Goal: Task Accomplishment & Management: Use online tool/utility

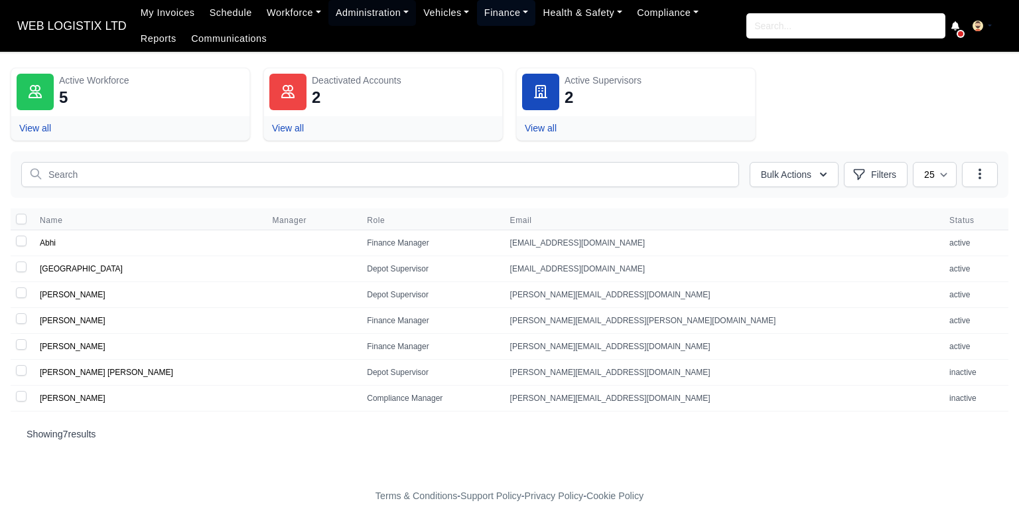
click at [493, 11] on link "Finance" at bounding box center [506, 13] width 59 height 26
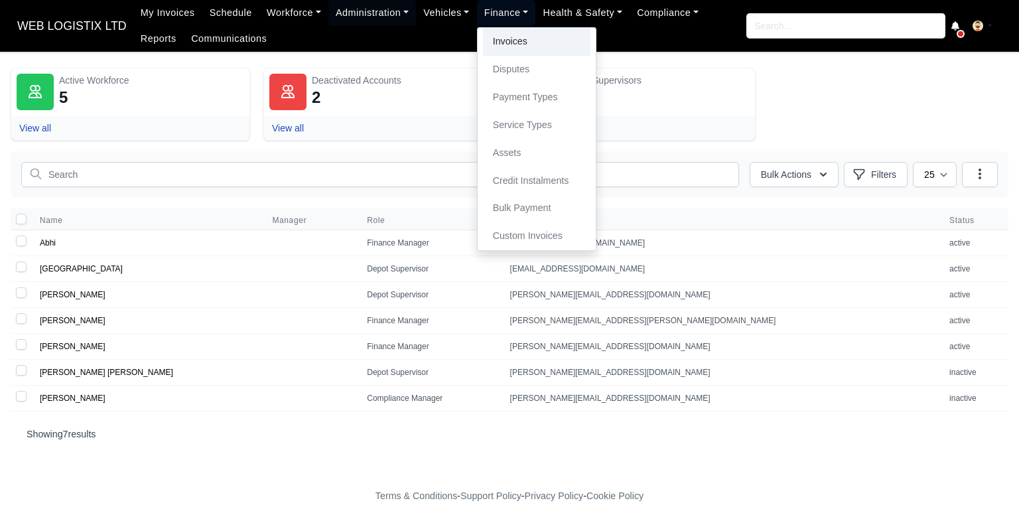
click at [509, 40] on link "Invoices" at bounding box center [536, 42] width 107 height 28
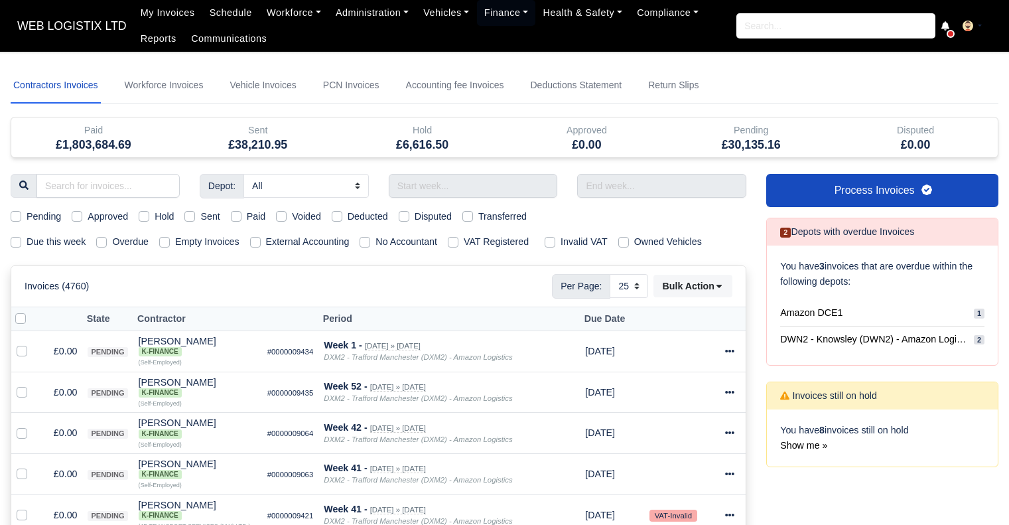
select select "25"
click at [488, 181] on input "text" at bounding box center [473, 186] width 169 height 24
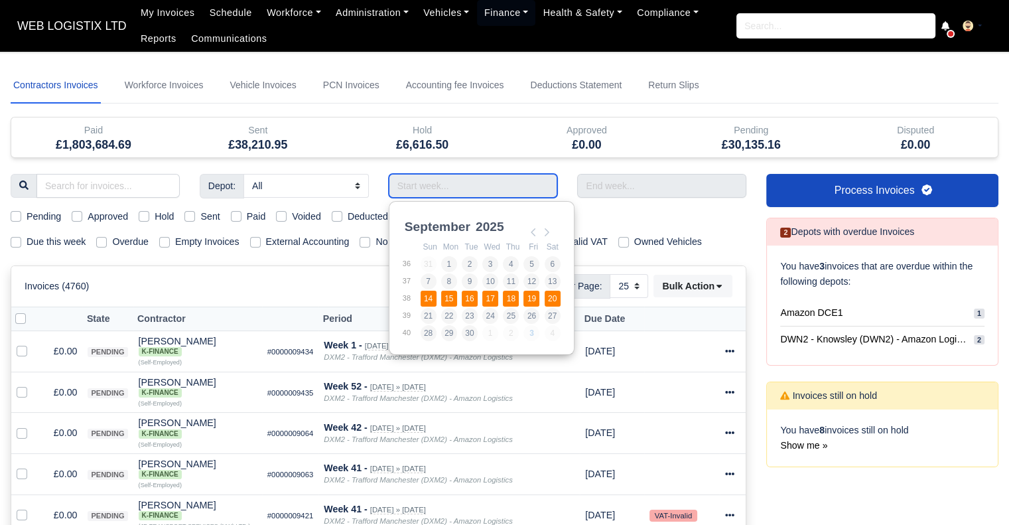
click at [500, 295] on td "17" at bounding box center [492, 298] width 21 height 17
type input "[DATE] - [DATE]"
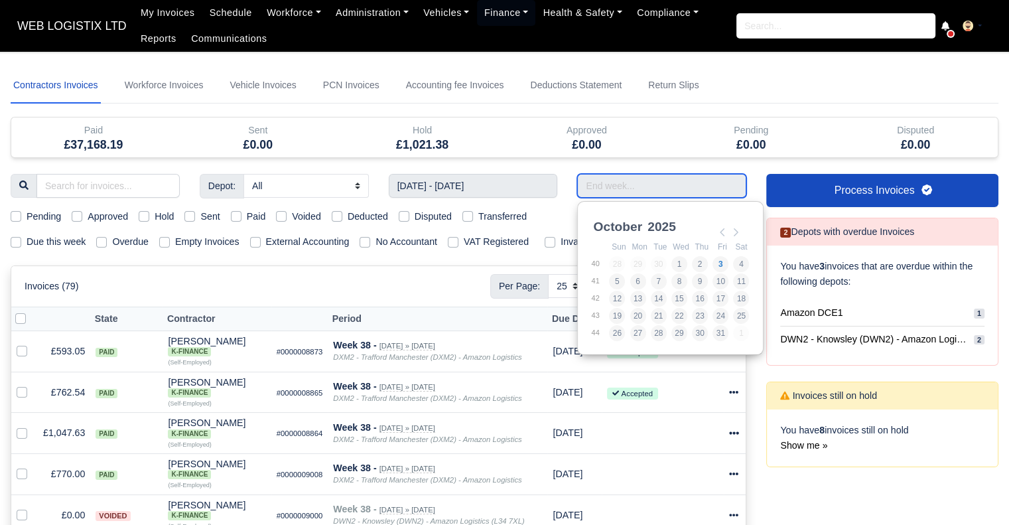
click at [629, 185] on input "Use the arrow keys to pick a date" at bounding box center [661, 186] width 169 height 24
type input "[DATE] - [DATE]"
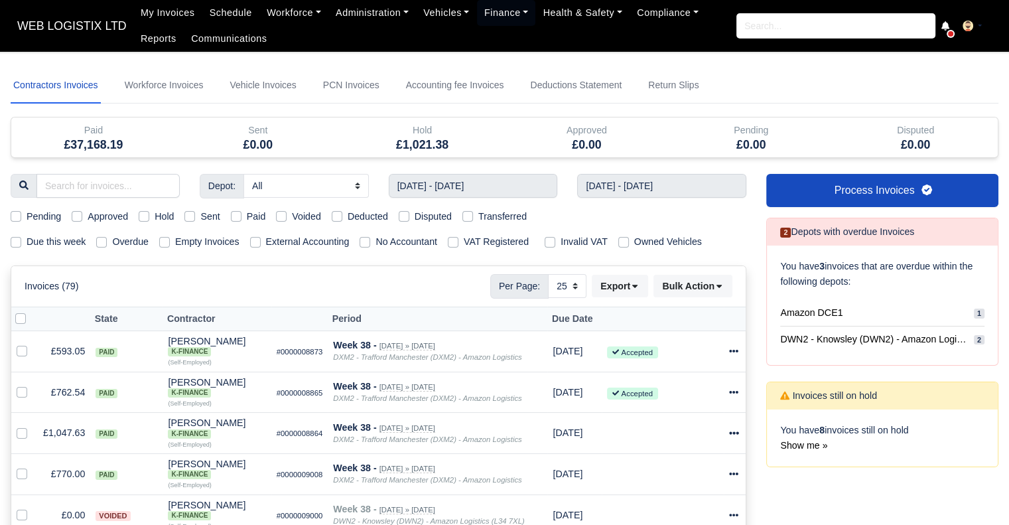
click at [247, 212] on label "Paid" at bounding box center [256, 216] width 19 height 15
click at [234, 212] on input "Paid" at bounding box center [236, 214] width 11 height 11
checkbox input "true"
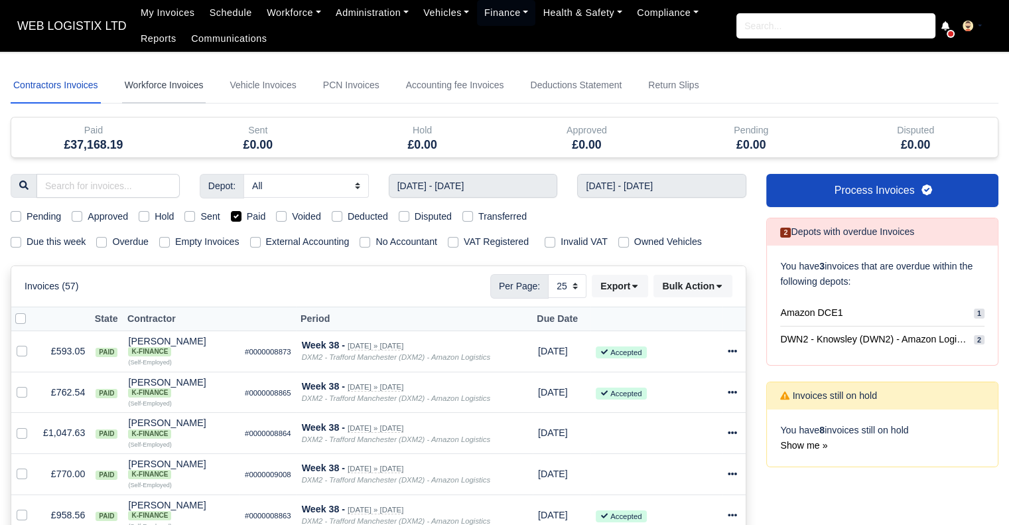
click at [182, 84] on link "Workforce Invoices" at bounding box center [164, 86] width 84 height 36
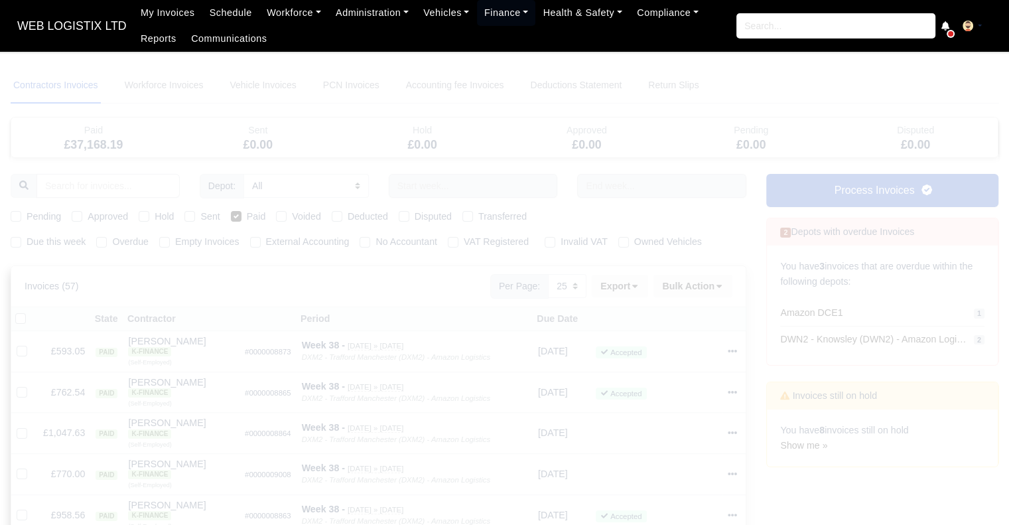
select select
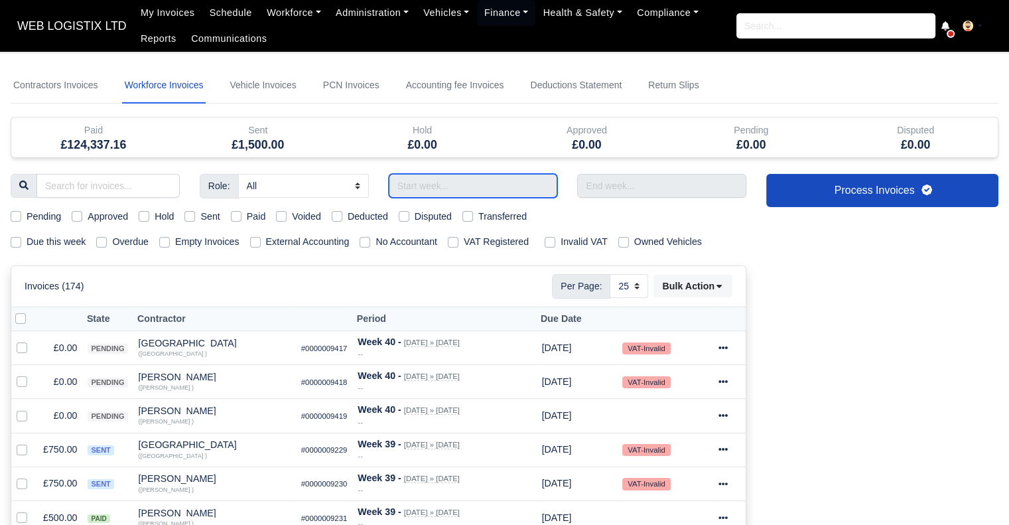
click at [524, 179] on input "text" at bounding box center [473, 186] width 169 height 24
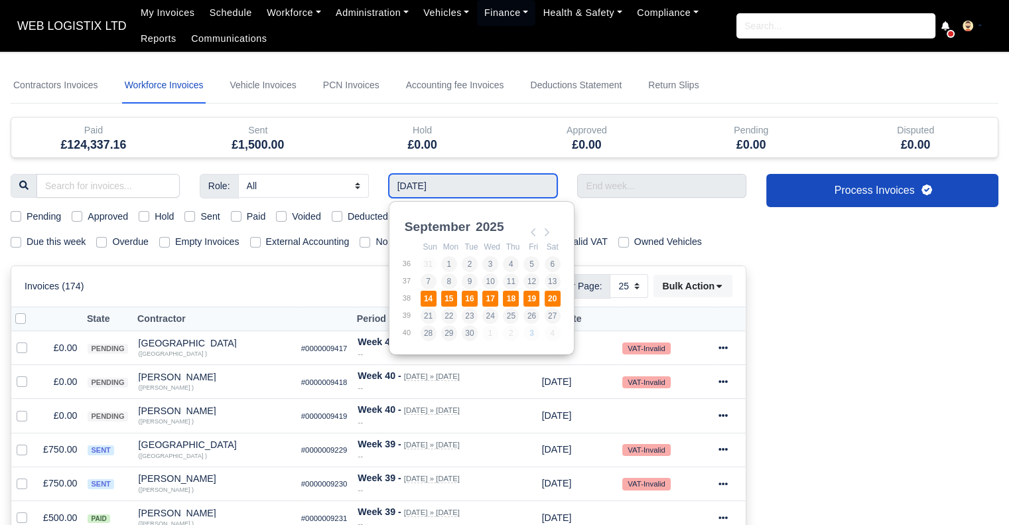
type input "[DATE] - [DATE]"
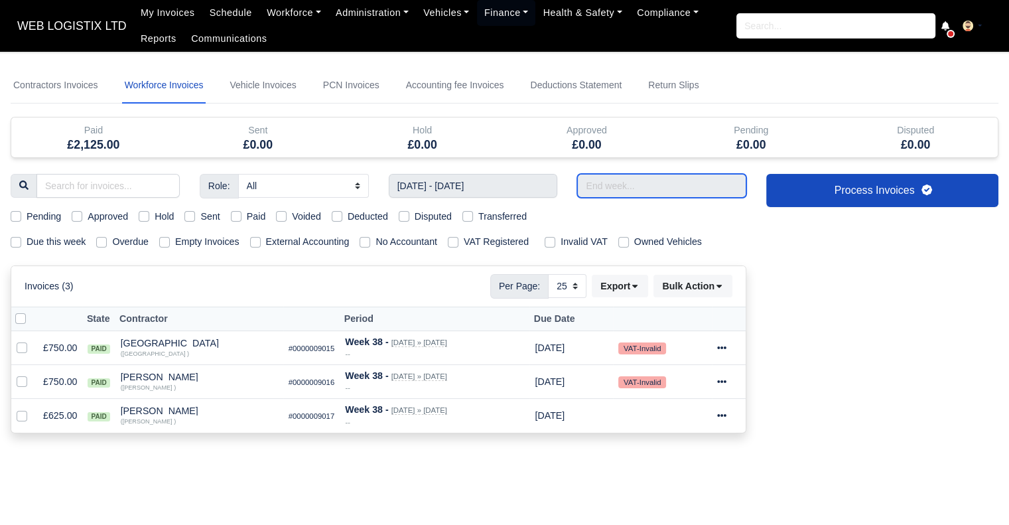
click at [613, 180] on input "text" at bounding box center [661, 186] width 169 height 24
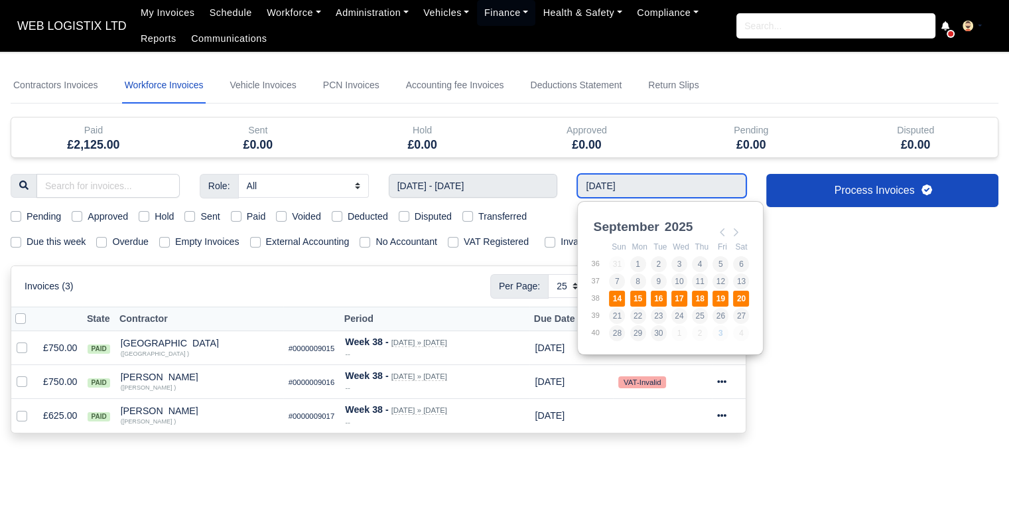
type input "[DATE] - [DATE]"
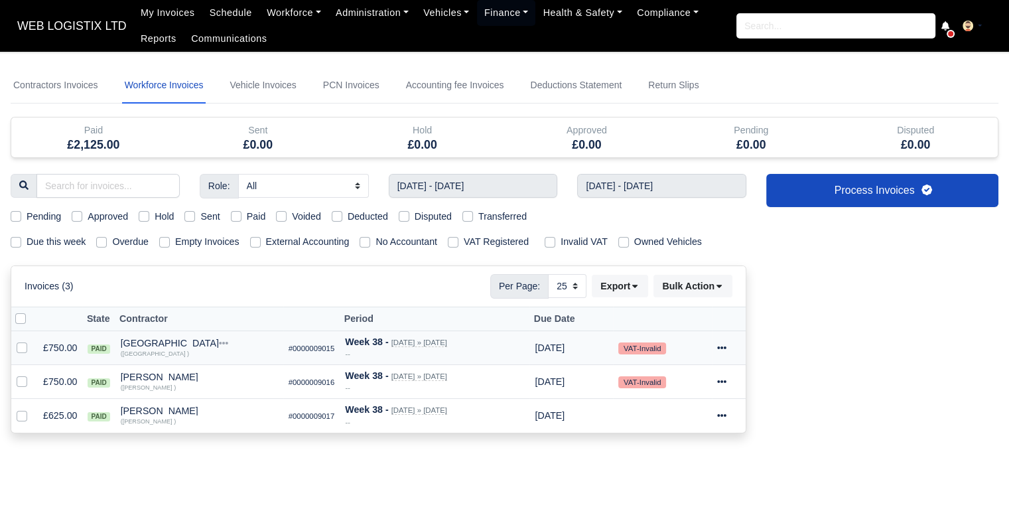
click at [723, 344] on icon at bounding box center [721, 347] width 9 height 9
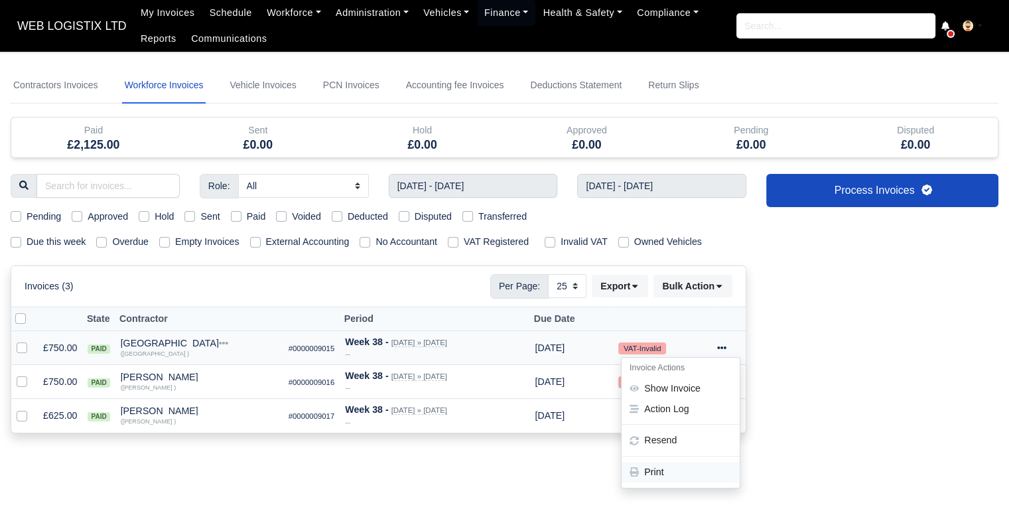
click at [666, 469] on link "Print" at bounding box center [681, 472] width 118 height 21
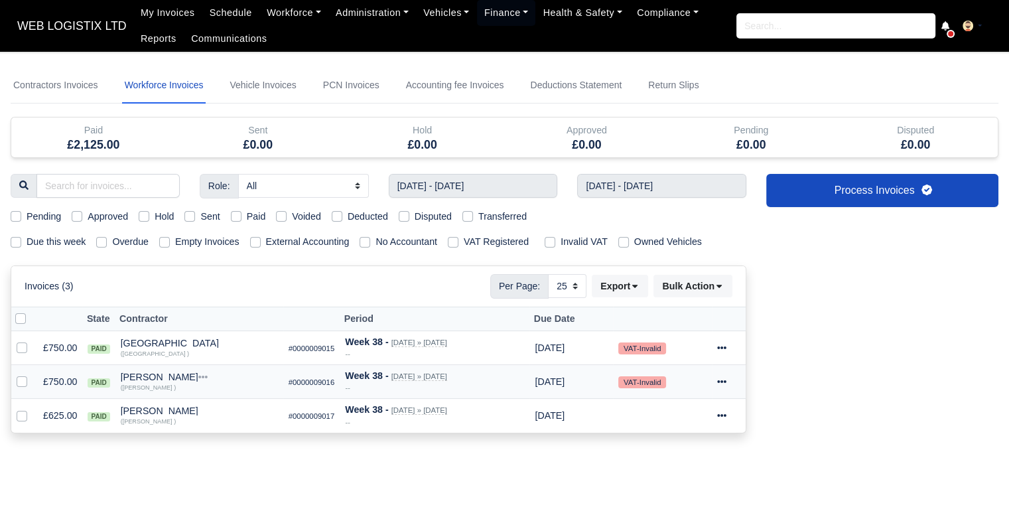
click at [719, 381] on icon at bounding box center [721, 381] width 9 height 9
click at [679, 502] on link "Print" at bounding box center [681, 506] width 118 height 21
click at [723, 415] on icon at bounding box center [721, 415] width 9 height 3
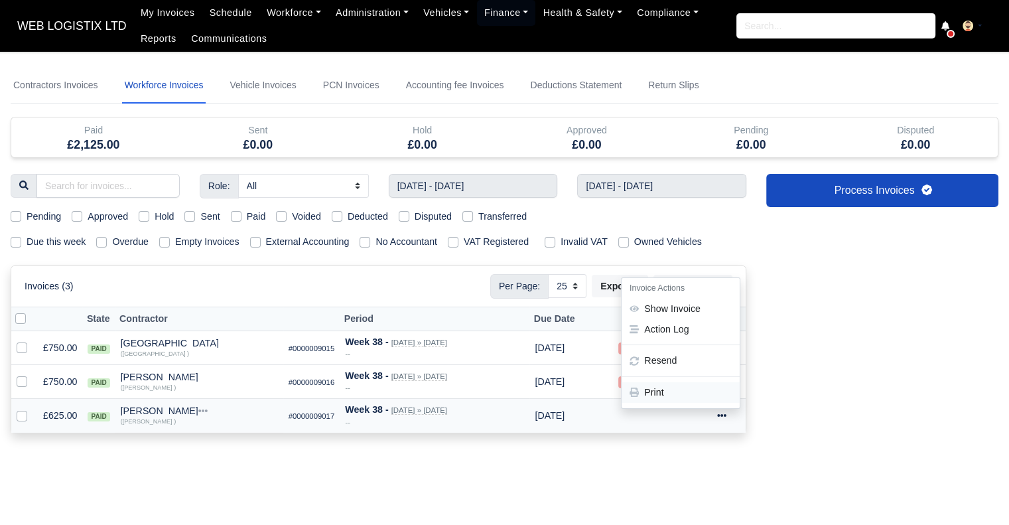
click at [705, 387] on link "Print" at bounding box center [681, 392] width 118 height 21
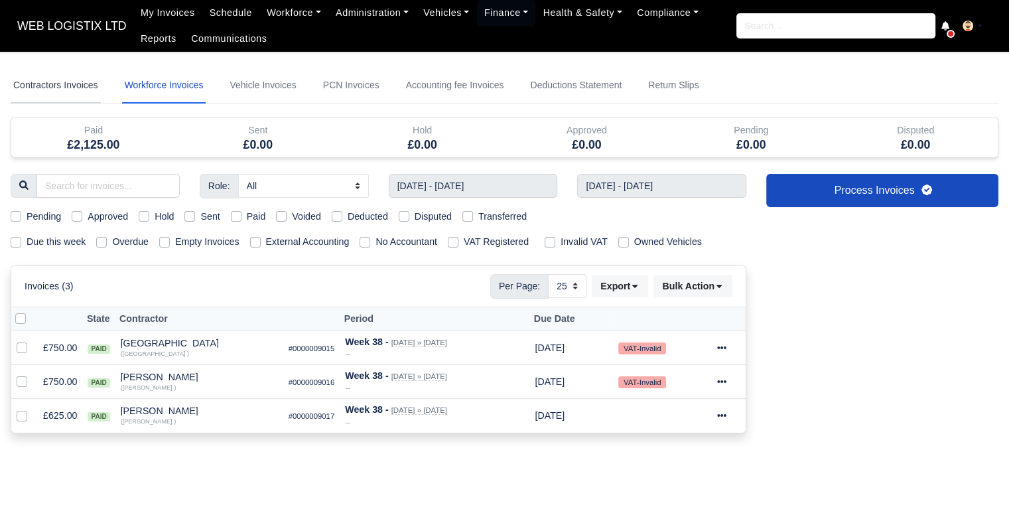
click at [100, 90] on link "Contractors Invoices" at bounding box center [56, 86] width 90 height 36
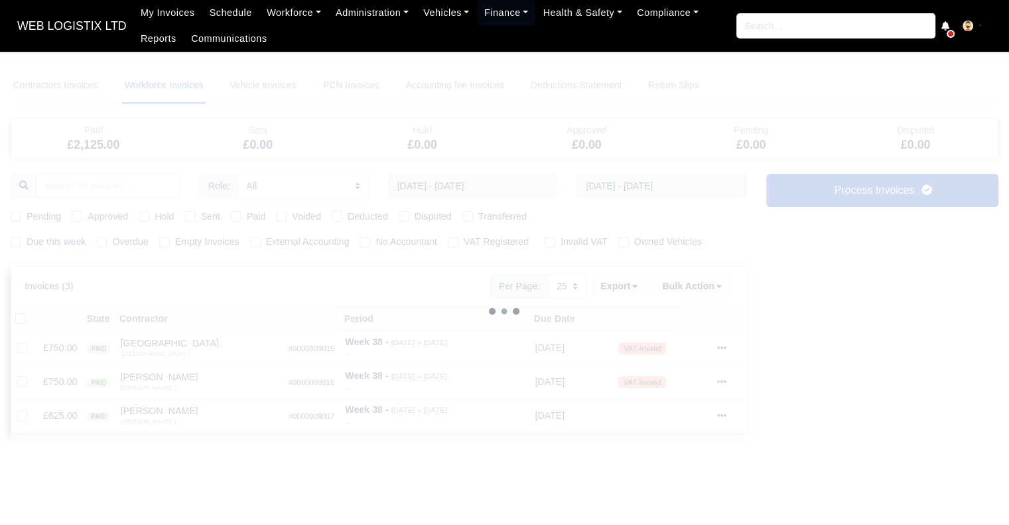
select select
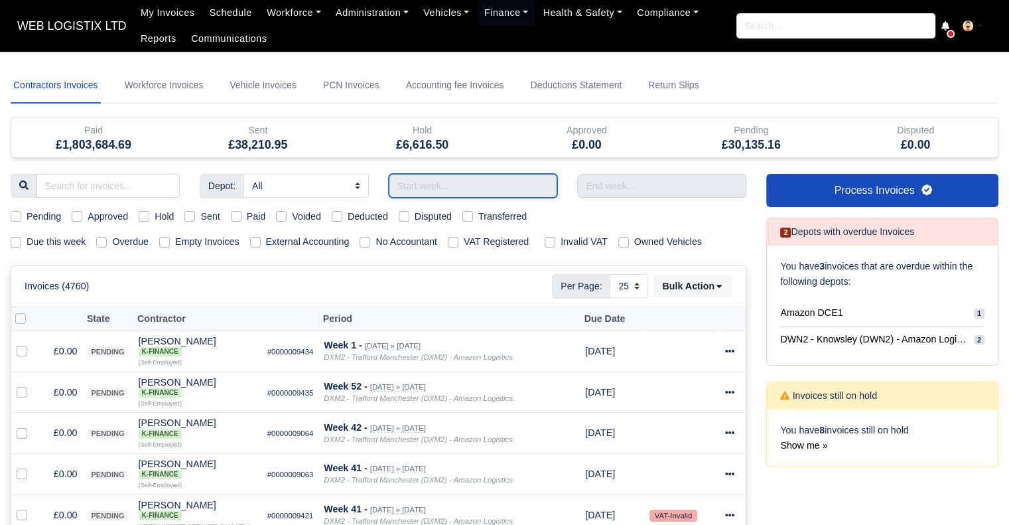
click at [511, 177] on input "text" at bounding box center [473, 186] width 169 height 24
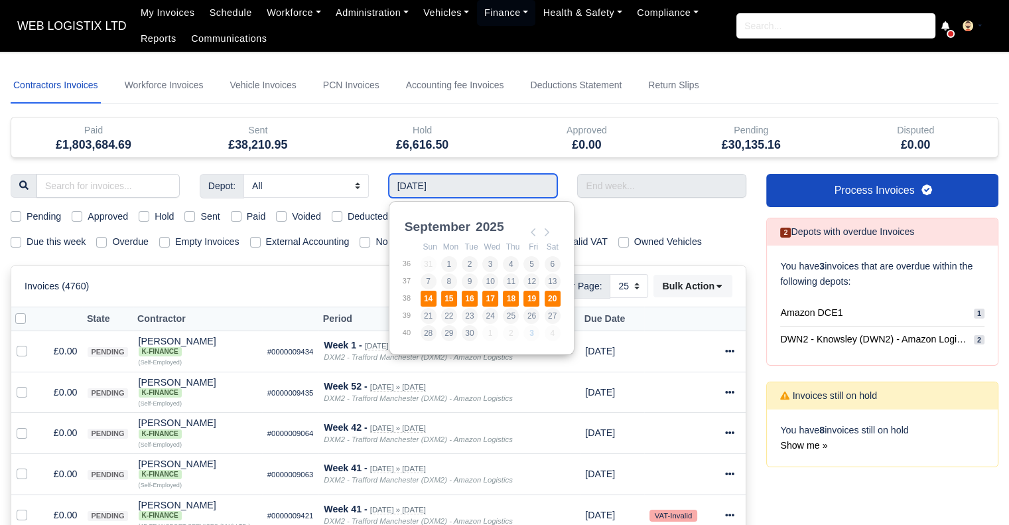
type input "[DATE] - [DATE]"
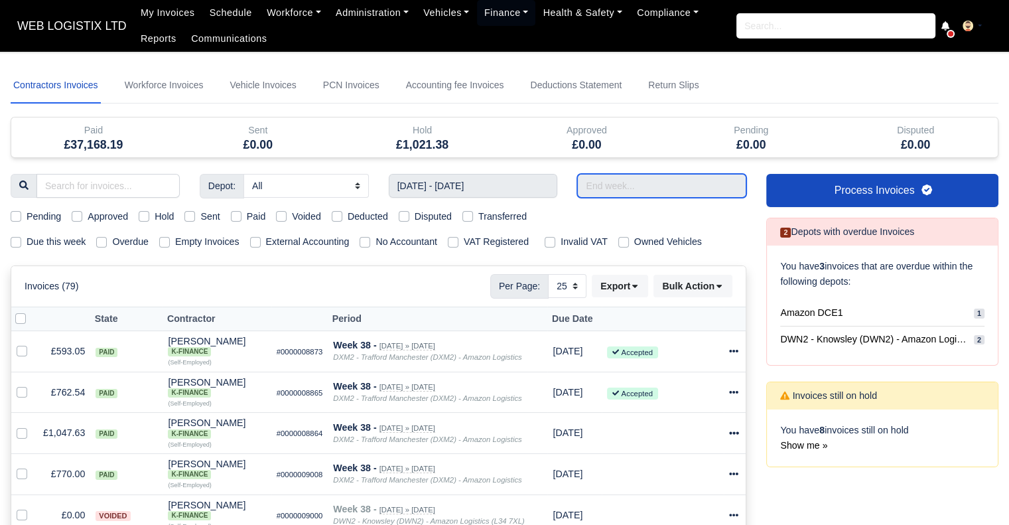
click at [600, 188] on input "text" at bounding box center [661, 186] width 169 height 24
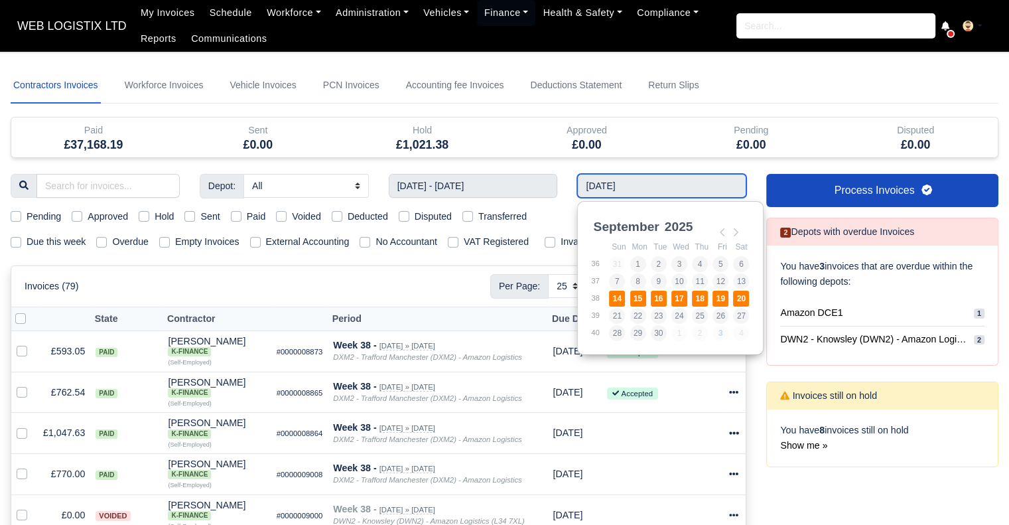
type input "[DATE] - [DATE]"
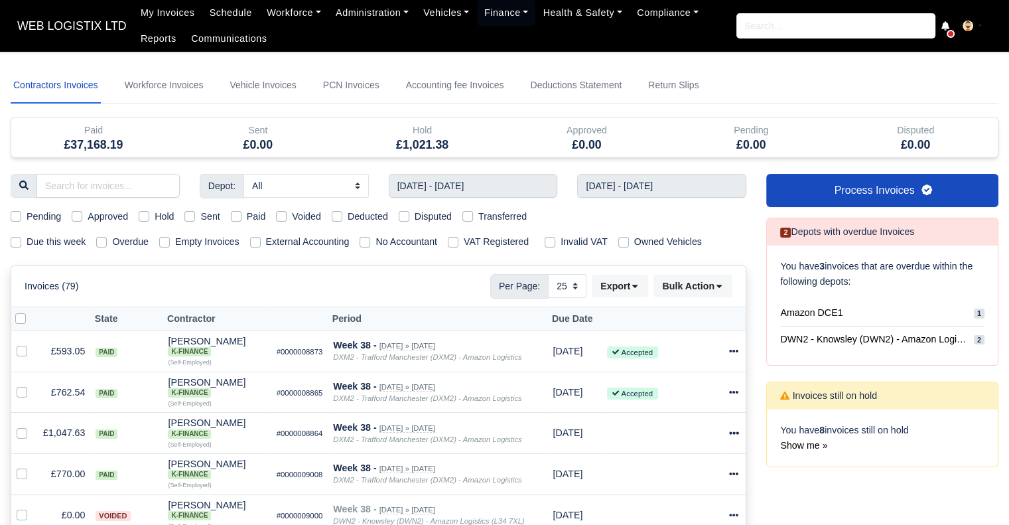
click at [247, 216] on label "Paid" at bounding box center [256, 216] width 19 height 15
click at [238, 216] on input "Paid" at bounding box center [236, 214] width 11 height 11
checkbox input "true"
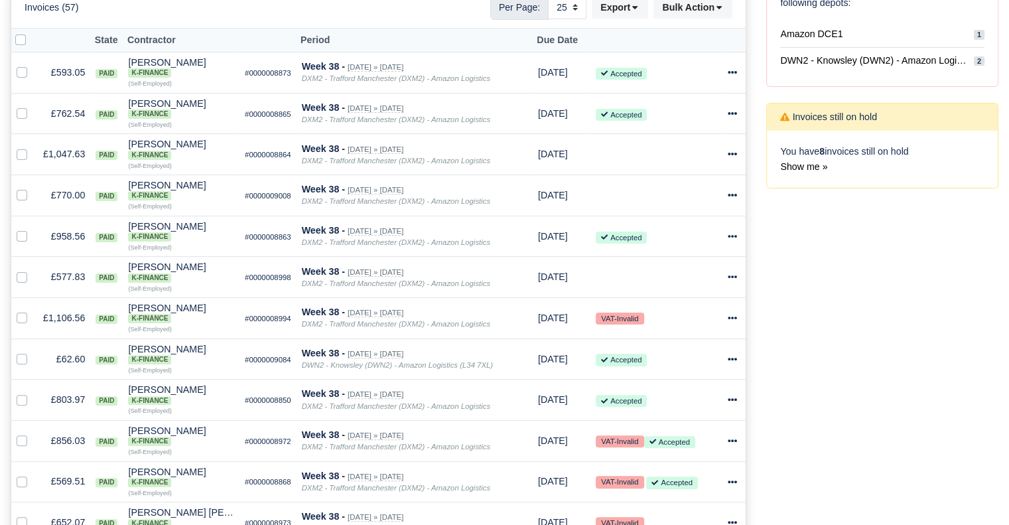
scroll to position [281, 0]
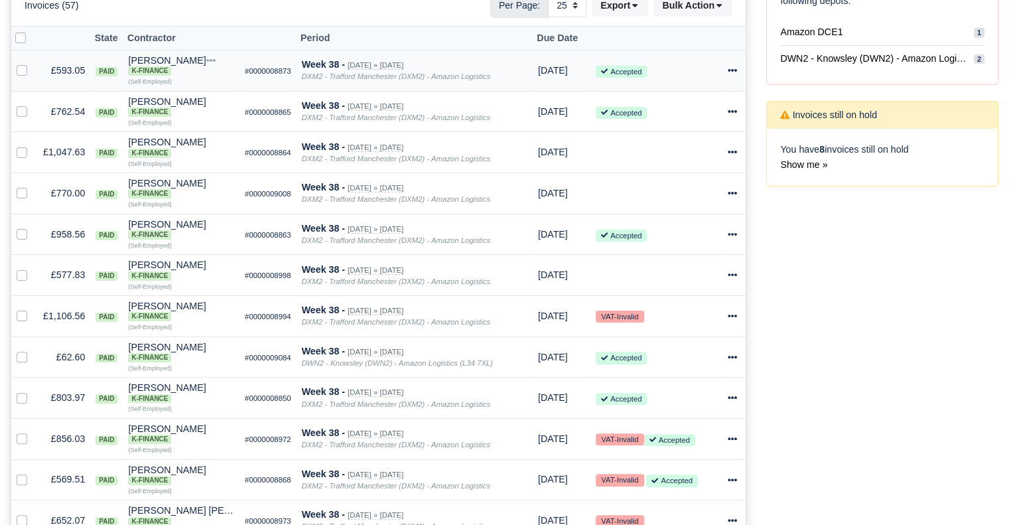
click at [730, 68] on icon at bounding box center [732, 70] width 9 height 9
click at [684, 185] on link "Print" at bounding box center [681, 194] width 118 height 21
click at [734, 108] on icon at bounding box center [732, 111] width 9 height 9
click at [670, 233] on link "Print" at bounding box center [681, 236] width 118 height 21
click at [731, 149] on icon at bounding box center [732, 151] width 9 height 9
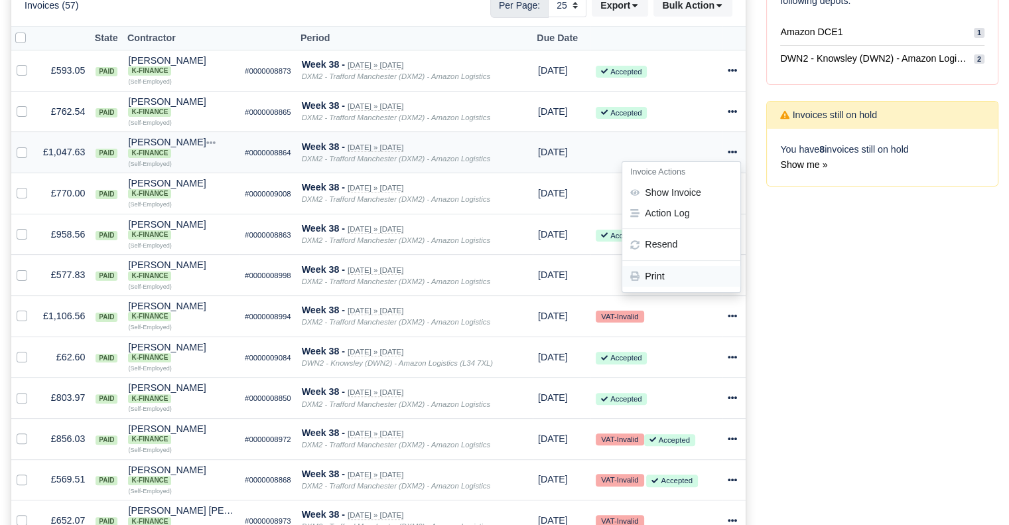
click at [693, 274] on link "Print" at bounding box center [681, 277] width 118 height 21
click at [861, 402] on div "Process Invoices 2 Depots with overdue Invoices You have 3 invoices that are ov…" at bounding box center [882, 508] width 252 height 1230
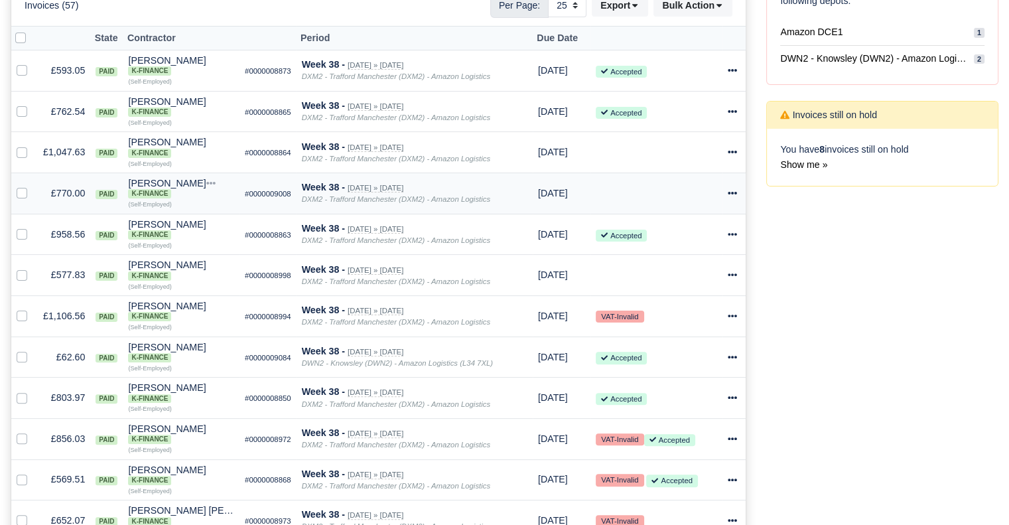
click at [730, 193] on icon at bounding box center [732, 192] width 9 height 9
click at [683, 321] on link "Print" at bounding box center [681, 317] width 118 height 21
click at [736, 193] on icon at bounding box center [732, 192] width 9 height 9
click at [661, 320] on link "Print" at bounding box center [681, 317] width 118 height 21
click at [730, 236] on icon at bounding box center [732, 234] width 9 height 3
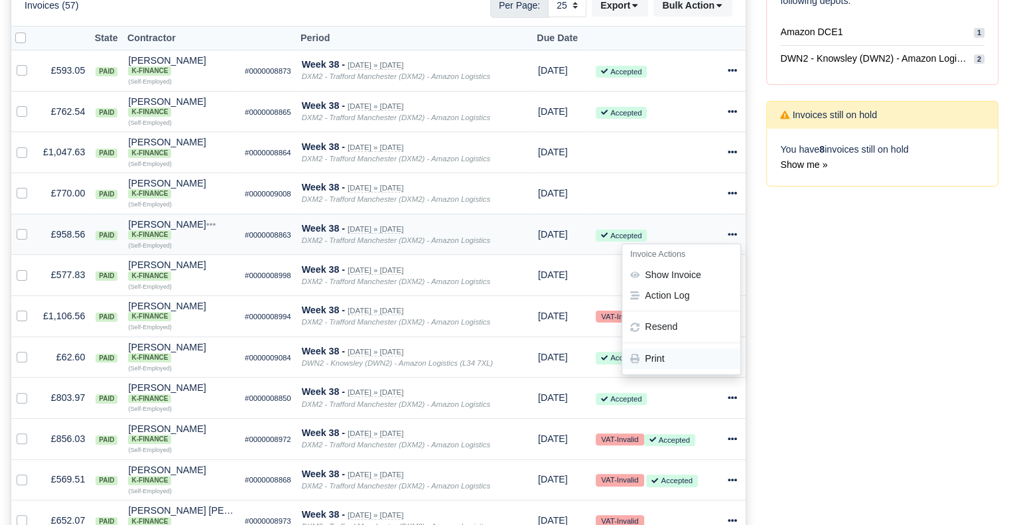
click at [689, 355] on link "Print" at bounding box center [681, 358] width 118 height 21
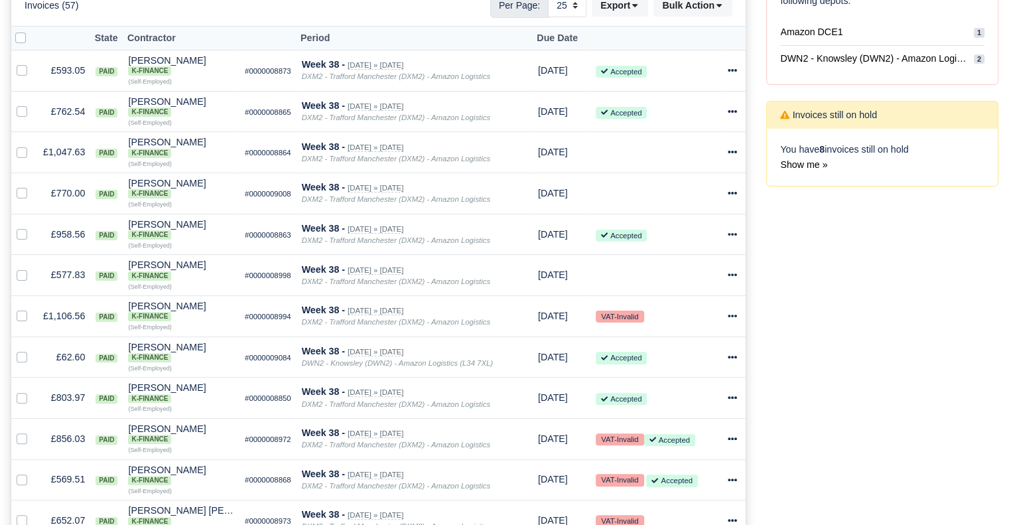
click at [772, 323] on div "Process Invoices 2 Depots with overdue Invoices You have 3 invoices that are ov…" at bounding box center [882, 508] width 252 height 1230
click at [736, 276] on icon at bounding box center [732, 274] width 9 height 3
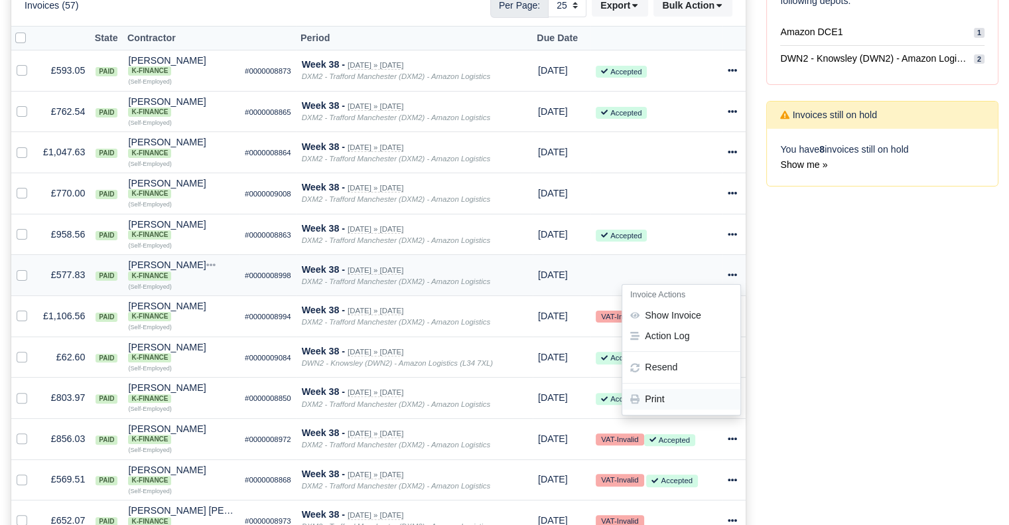
click at [671, 399] on link "Print" at bounding box center [681, 399] width 118 height 21
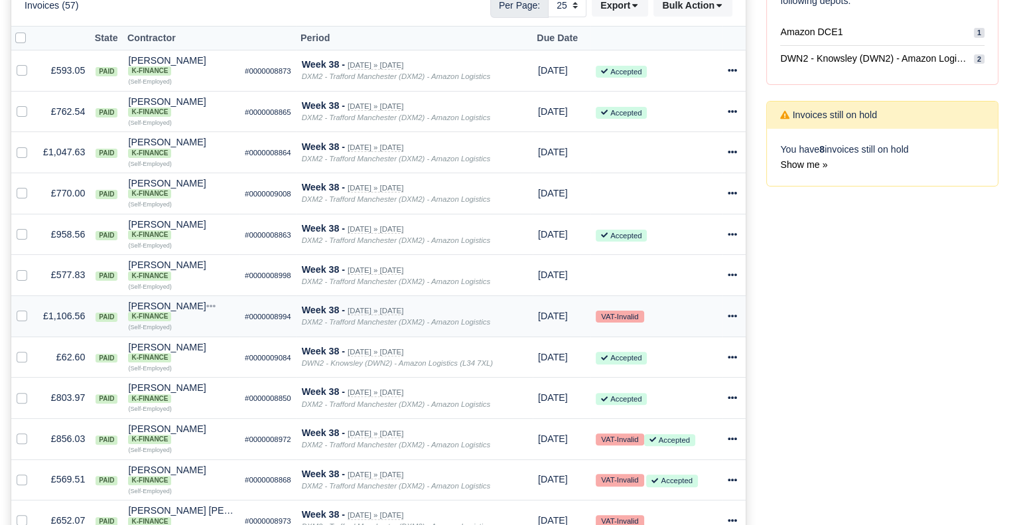
click at [732, 317] on icon at bounding box center [732, 315] width 9 height 3
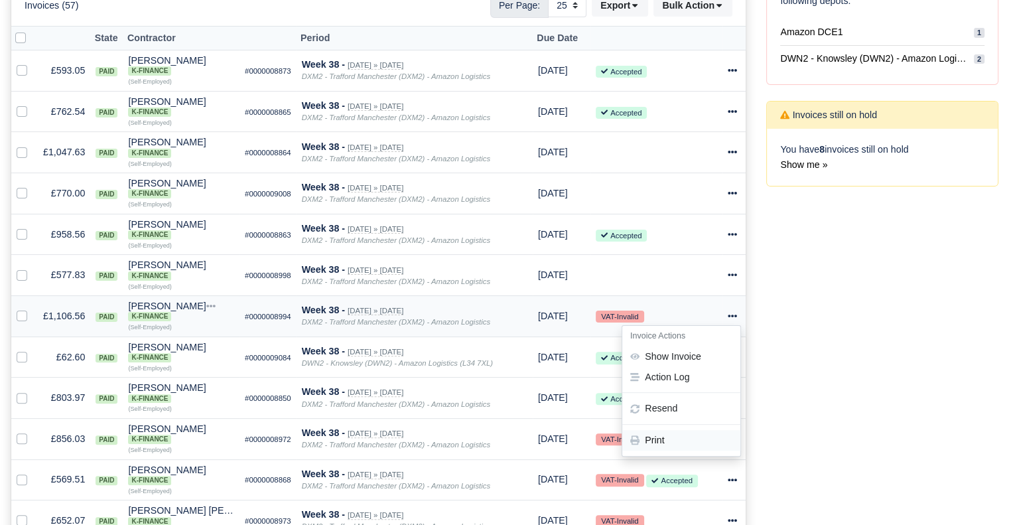
click at [687, 436] on link "Print" at bounding box center [681, 440] width 118 height 21
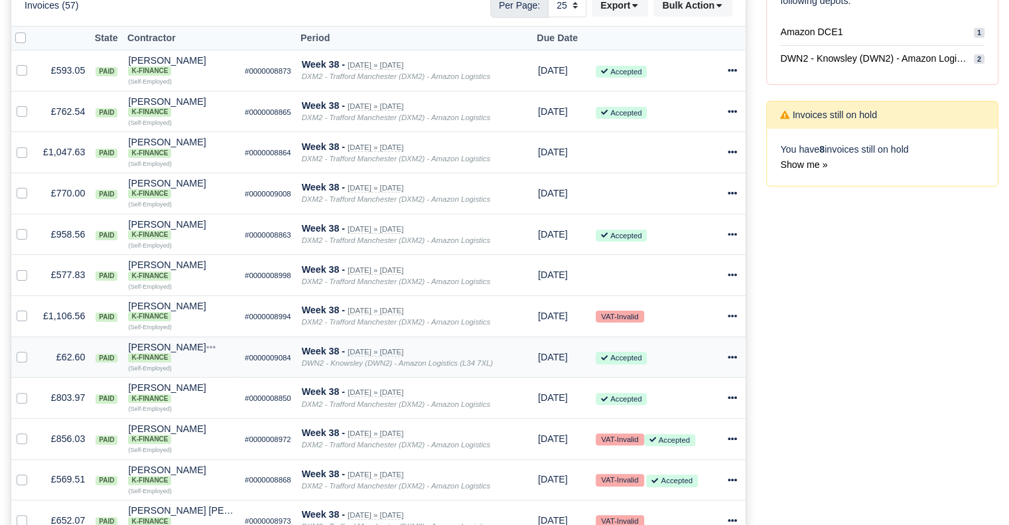
click at [734, 359] on icon at bounding box center [732, 356] width 9 height 9
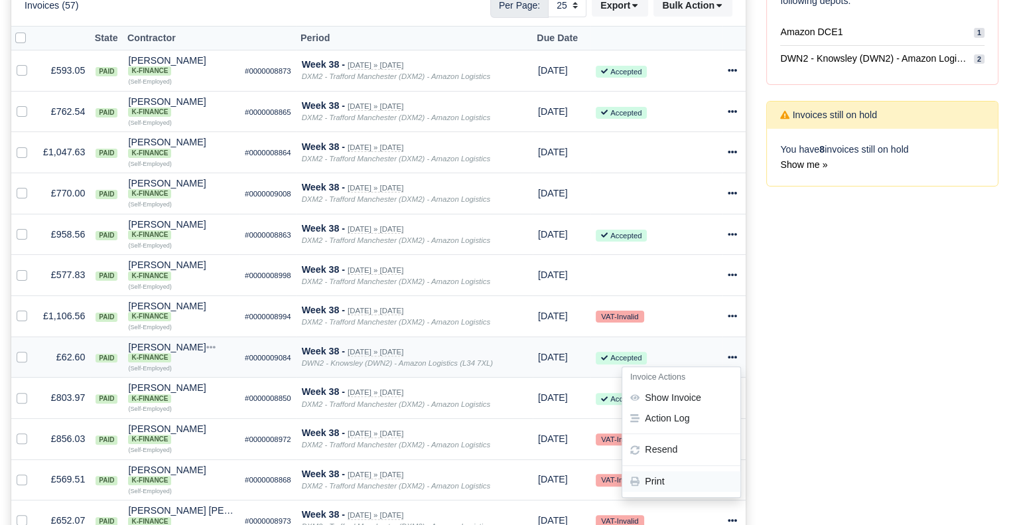
click at [669, 484] on link "Print" at bounding box center [681, 481] width 118 height 21
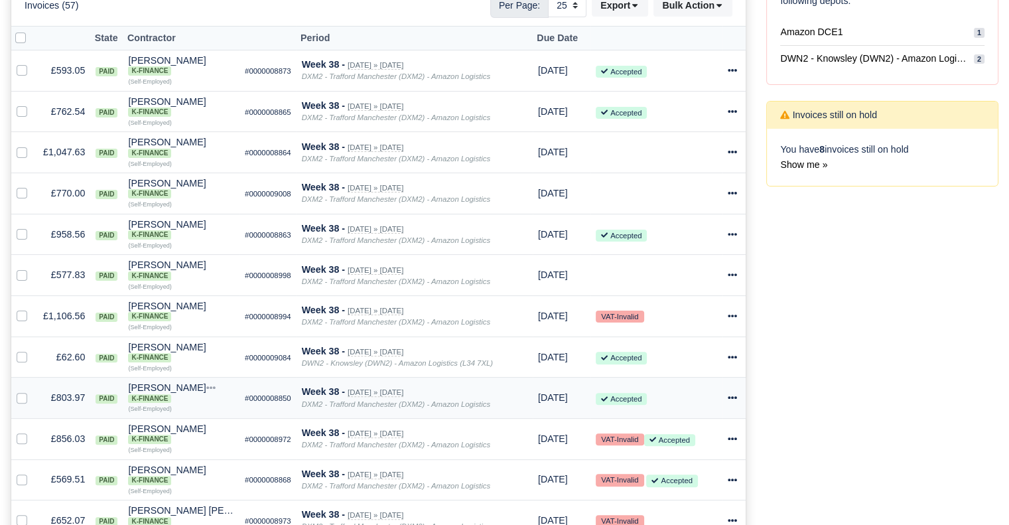
click at [734, 402] on icon at bounding box center [732, 397] width 9 height 9
click at [701, 379] on link "Print" at bounding box center [681, 374] width 118 height 21
click at [730, 443] on icon at bounding box center [732, 438] width 9 height 9
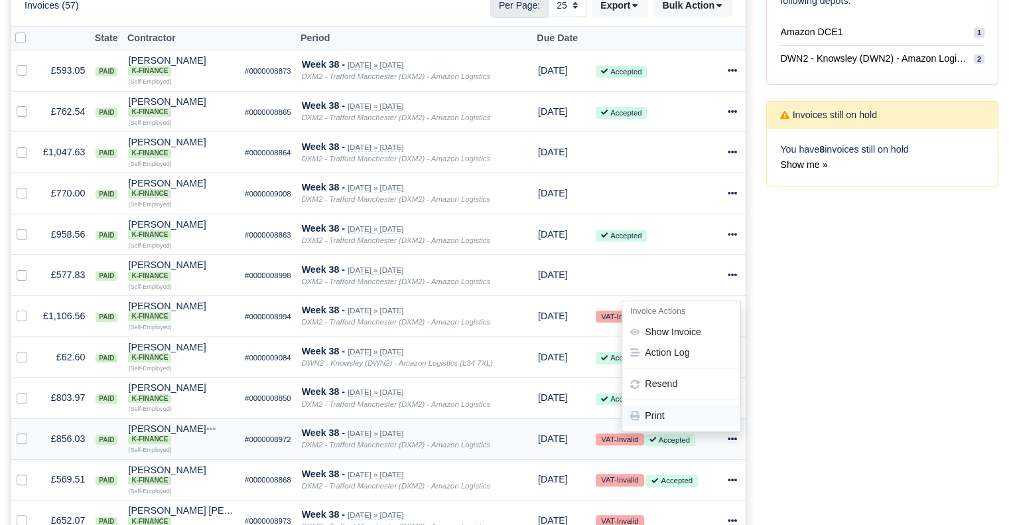
click at [702, 419] on link "Print" at bounding box center [681, 415] width 118 height 21
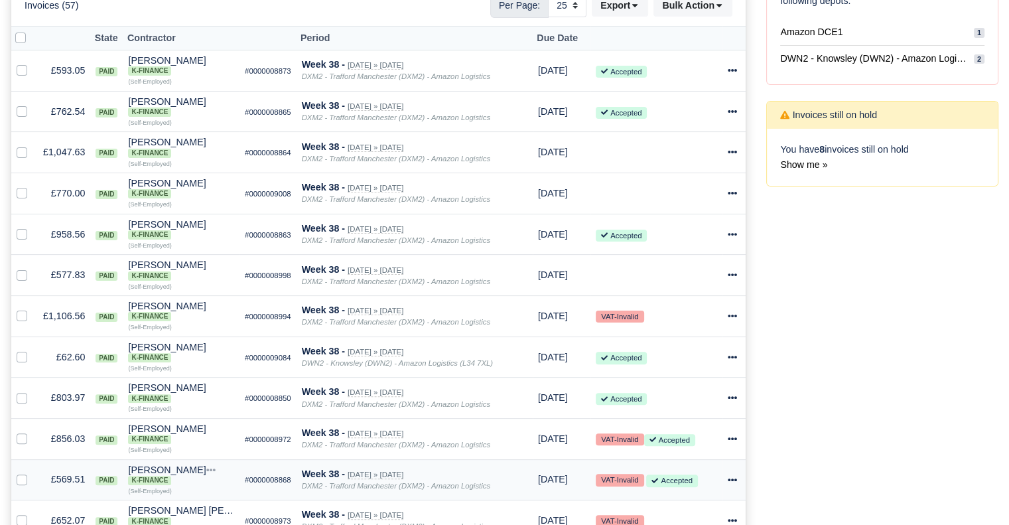
click at [730, 484] on icon at bounding box center [732, 479] width 9 height 9
click at [699, 454] on link "Print" at bounding box center [681, 457] width 118 height 21
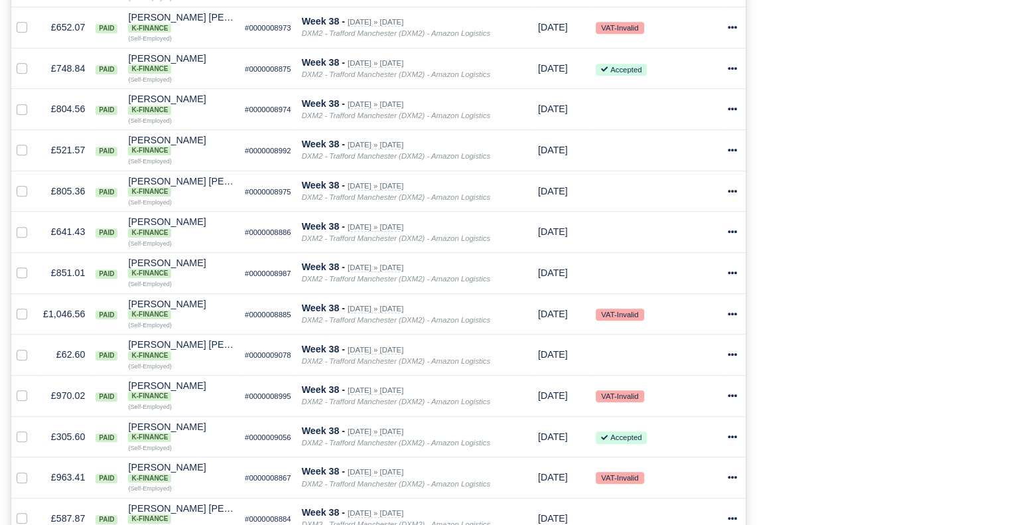
scroll to position [776, 0]
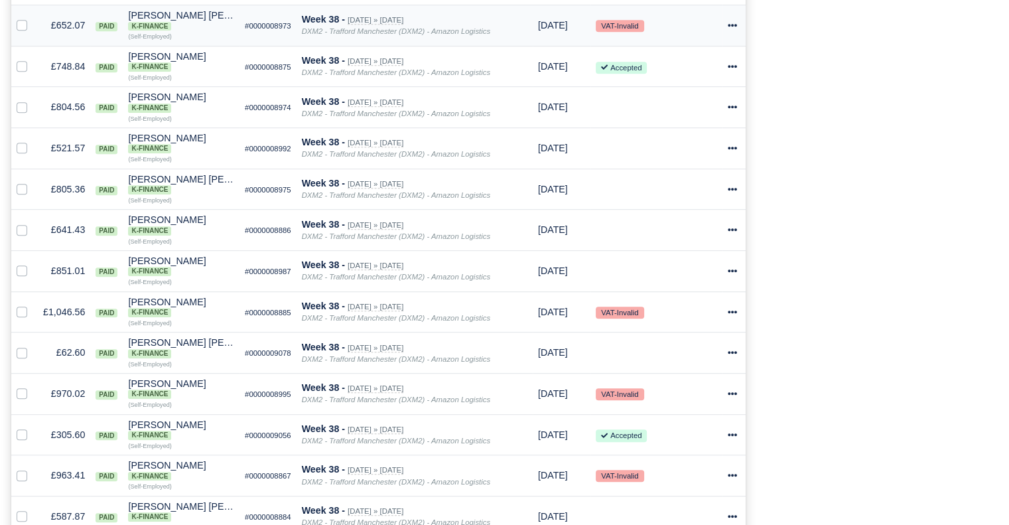
click at [732, 27] on icon at bounding box center [732, 25] width 9 height 3
click at [675, 153] on link "Print" at bounding box center [681, 149] width 118 height 21
click at [733, 71] on icon at bounding box center [732, 66] width 9 height 9
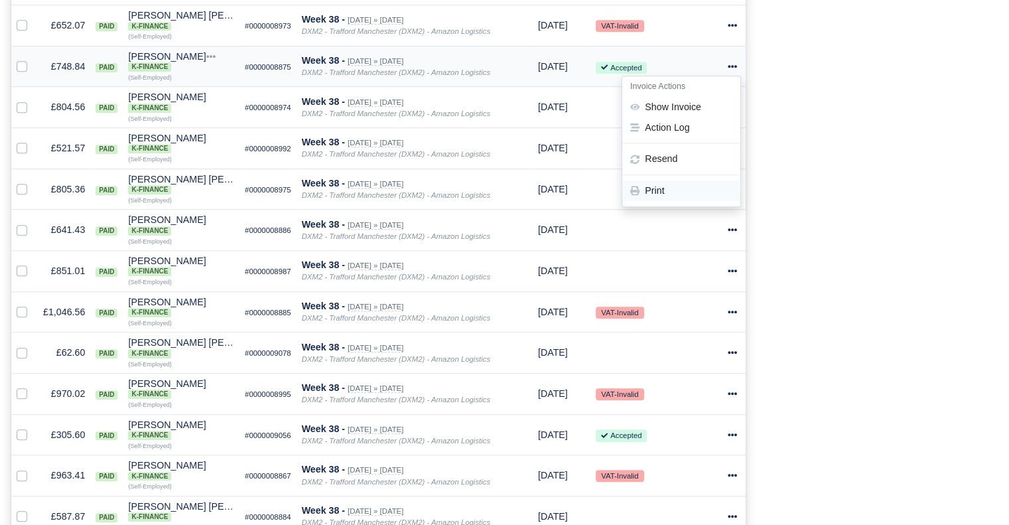
click at [663, 198] on link "Print" at bounding box center [681, 190] width 118 height 21
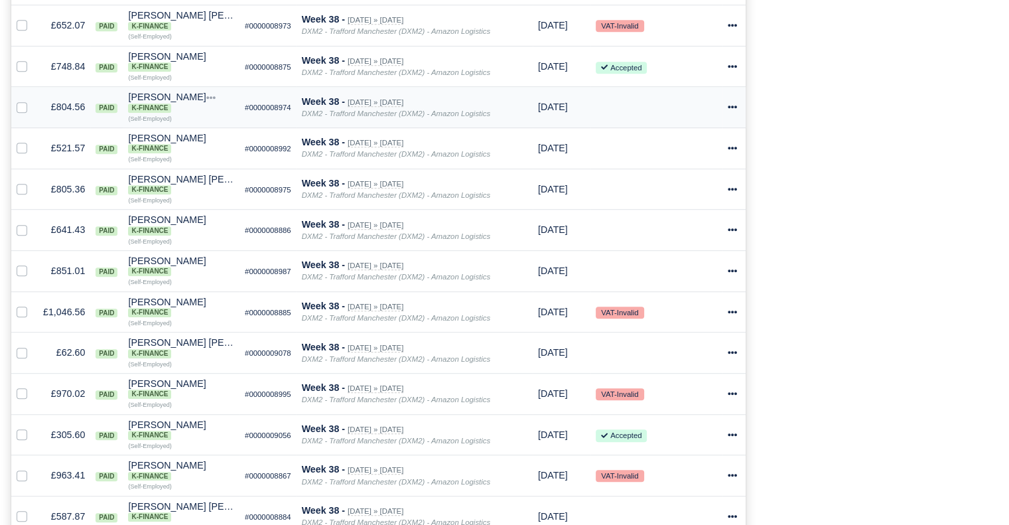
click at [730, 121] on td "Invoice Actions Show Invoice Action Log [GEOGRAPHIC_DATA]" at bounding box center [734, 107] width 23 height 41
click at [730, 111] on icon at bounding box center [732, 106] width 9 height 9
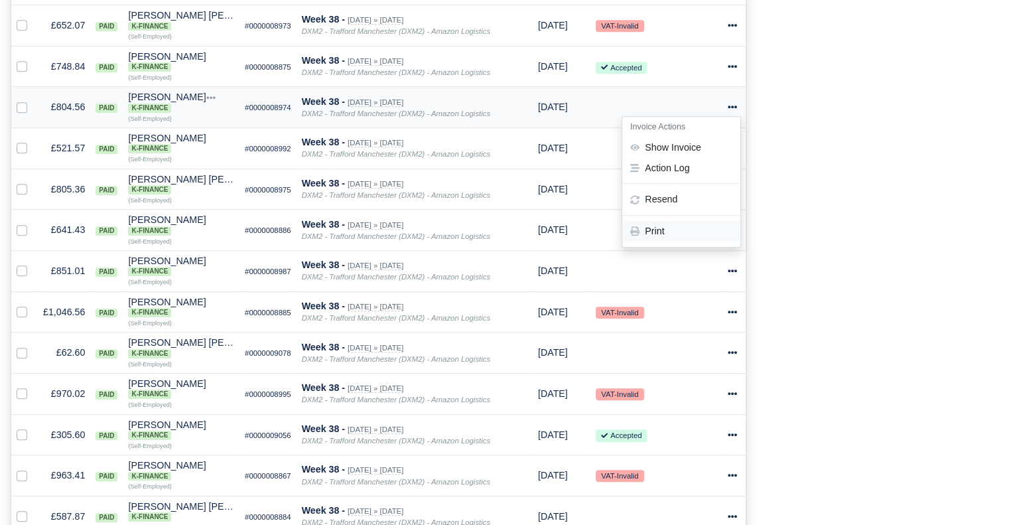
click at [682, 241] on link "Print" at bounding box center [681, 232] width 118 height 21
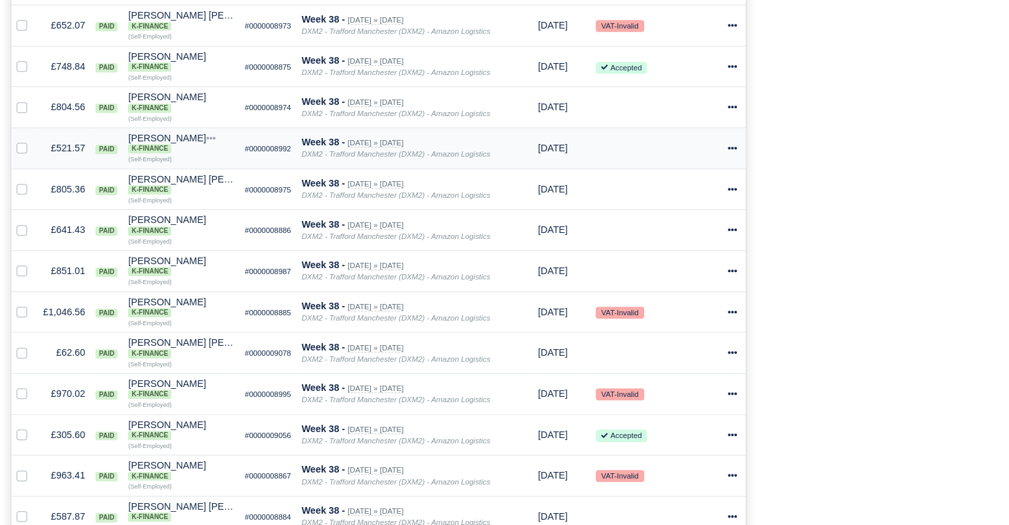
click at [736, 149] on icon at bounding box center [732, 148] width 9 height 3
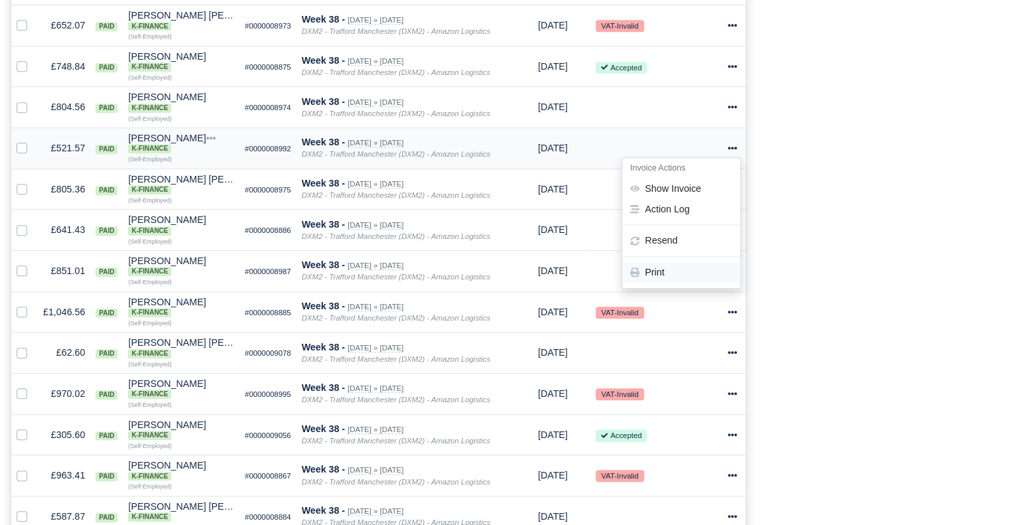
click at [683, 283] on link "Print" at bounding box center [681, 272] width 118 height 21
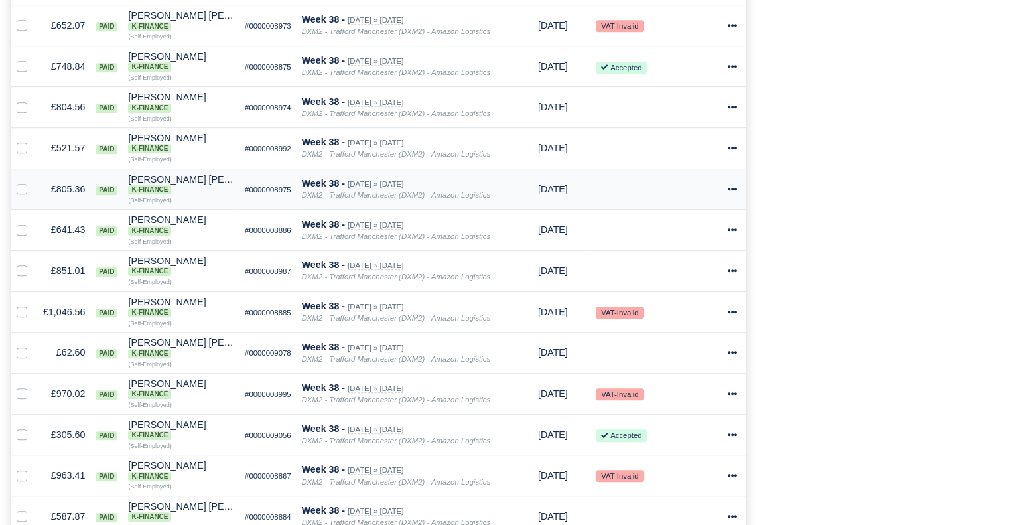
click at [734, 194] on icon at bounding box center [732, 188] width 9 height 9
click at [685, 319] on link "Print" at bounding box center [681, 313] width 118 height 21
click at [737, 238] on div at bounding box center [734, 229] width 13 height 15
click at [661, 365] on link "Print" at bounding box center [681, 354] width 118 height 21
click at [730, 275] on icon at bounding box center [732, 270] width 9 height 9
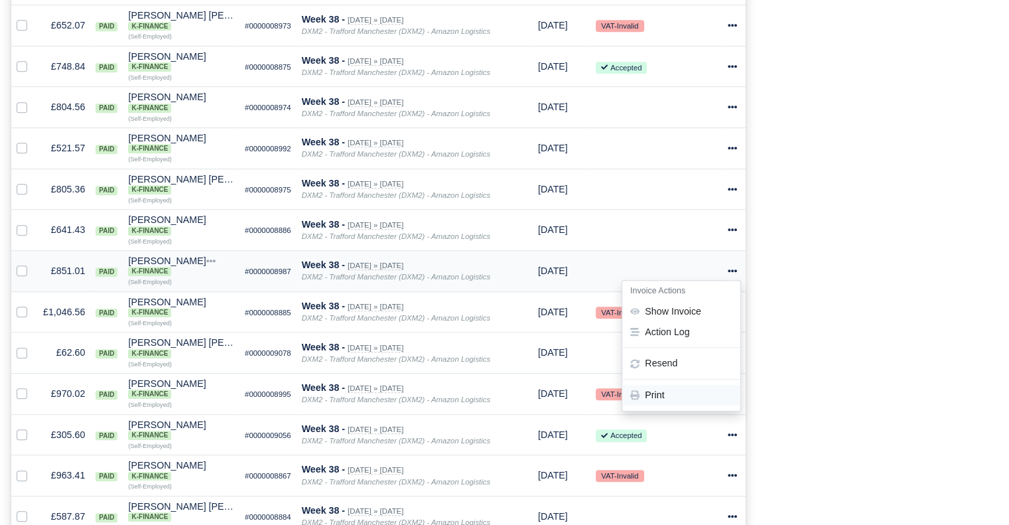
click at [713, 401] on link "Print" at bounding box center [681, 395] width 118 height 21
click at [730, 313] on icon at bounding box center [732, 311] width 9 height 3
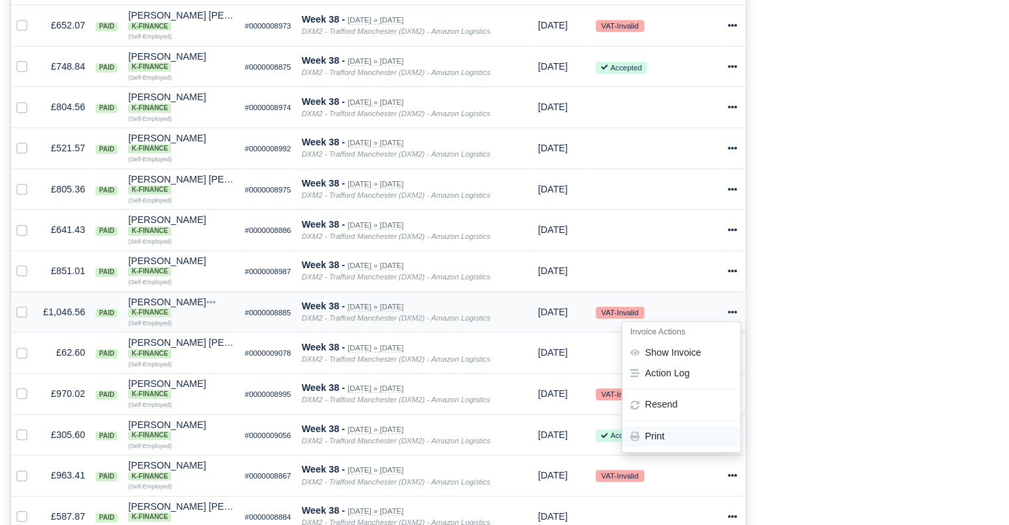
click at [687, 445] on link "Print" at bounding box center [681, 436] width 118 height 21
click at [732, 357] on icon at bounding box center [732, 352] width 9 height 9
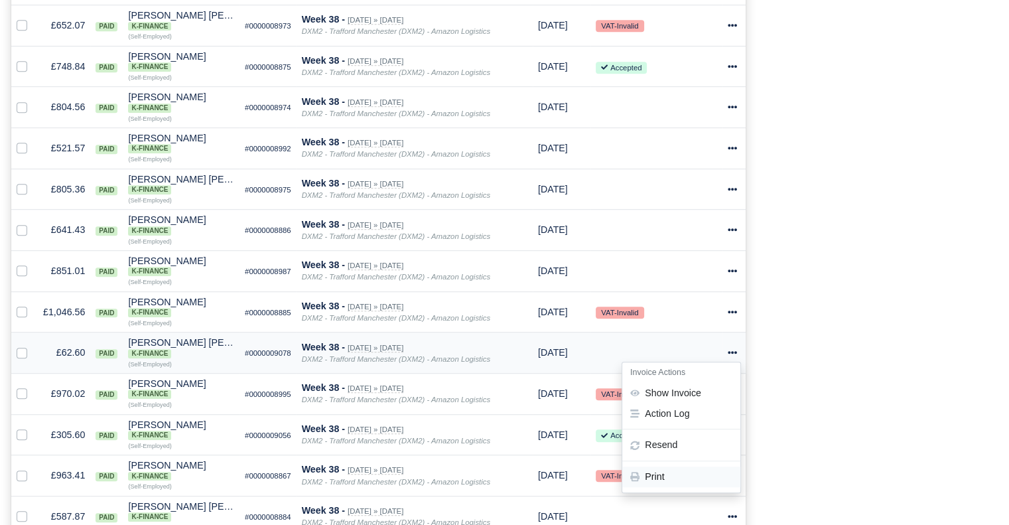
click at [683, 487] on link "Print" at bounding box center [681, 476] width 118 height 21
click at [736, 398] on icon at bounding box center [732, 393] width 9 height 9
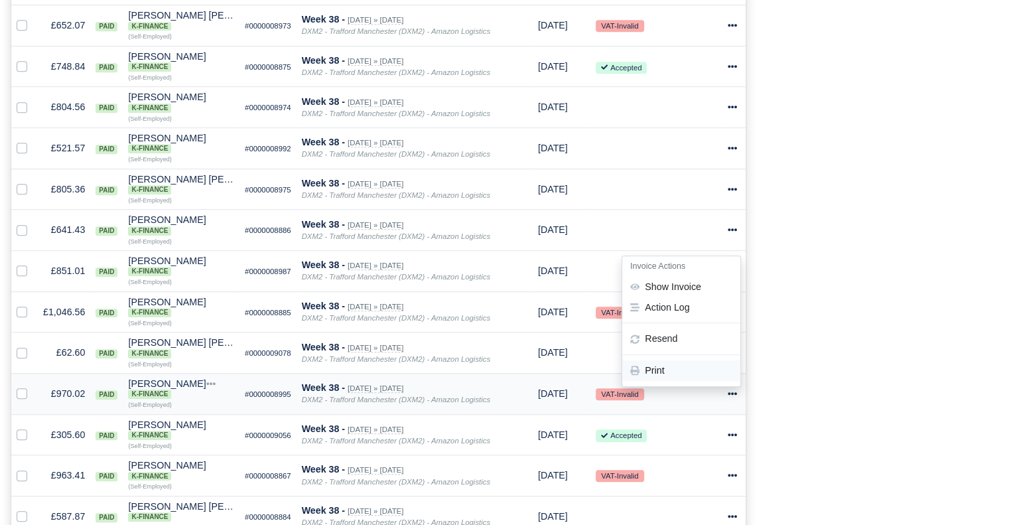
click at [714, 381] on link "Print" at bounding box center [681, 370] width 118 height 21
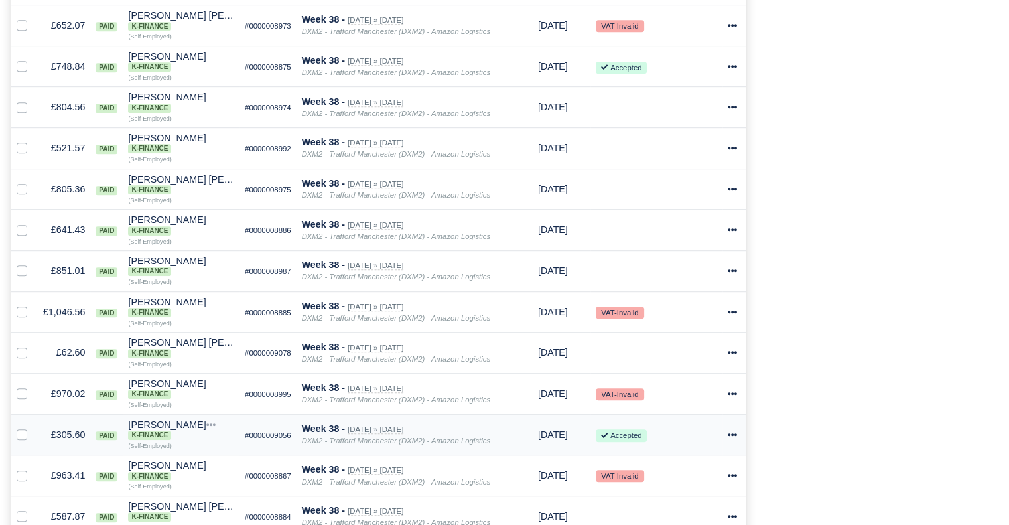
click at [733, 439] on icon at bounding box center [732, 434] width 9 height 9
click at [704, 421] on link "Print" at bounding box center [681, 411] width 118 height 21
click at [733, 480] on icon at bounding box center [732, 474] width 9 height 9
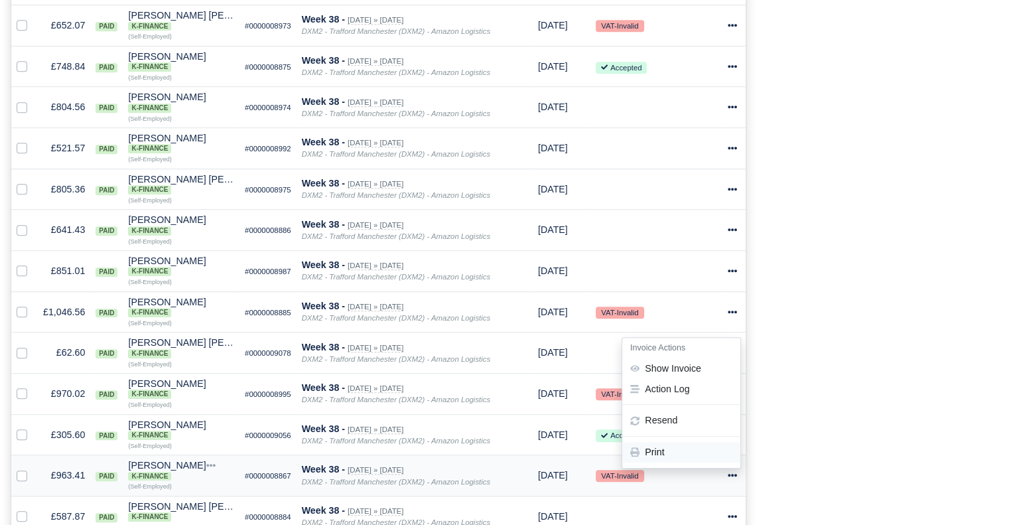
click at [708, 462] on link "Print" at bounding box center [681, 452] width 118 height 21
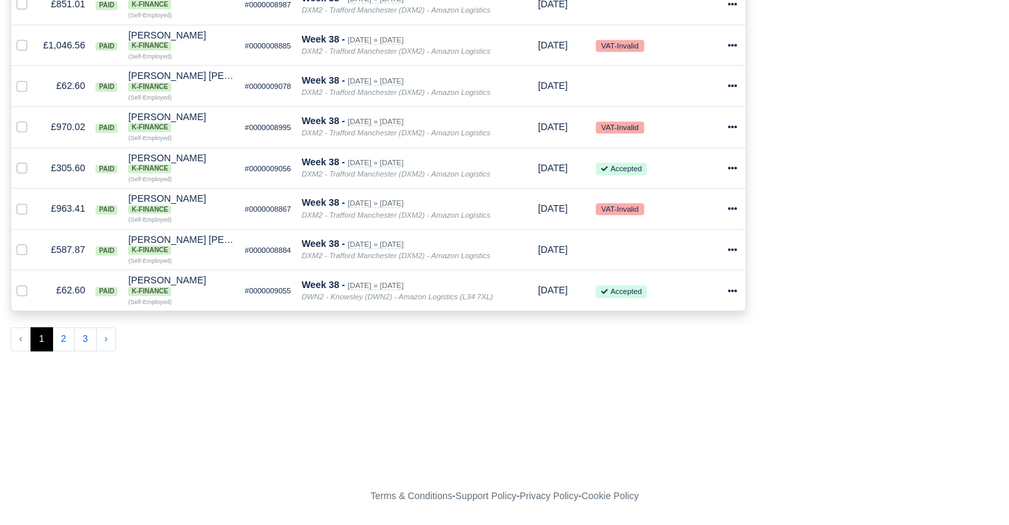
scroll to position [1054, 0]
click at [730, 251] on icon at bounding box center [732, 249] width 9 height 9
click at [683, 372] on link "Print" at bounding box center [681, 374] width 118 height 21
click at [734, 295] on icon at bounding box center [732, 290] width 9 height 9
click at [690, 421] on link "Print" at bounding box center [681, 415] width 118 height 21
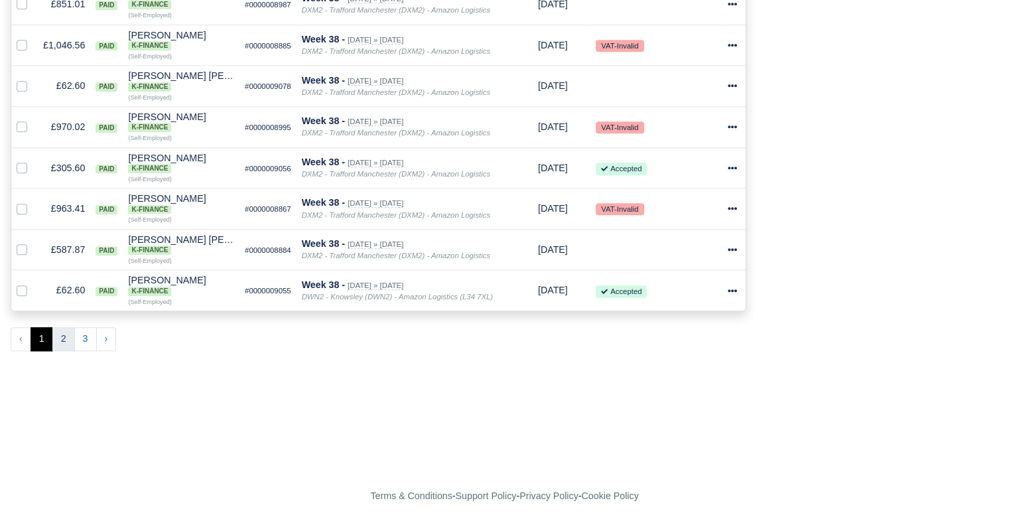
click at [64, 336] on button "2" at bounding box center [63, 339] width 23 height 24
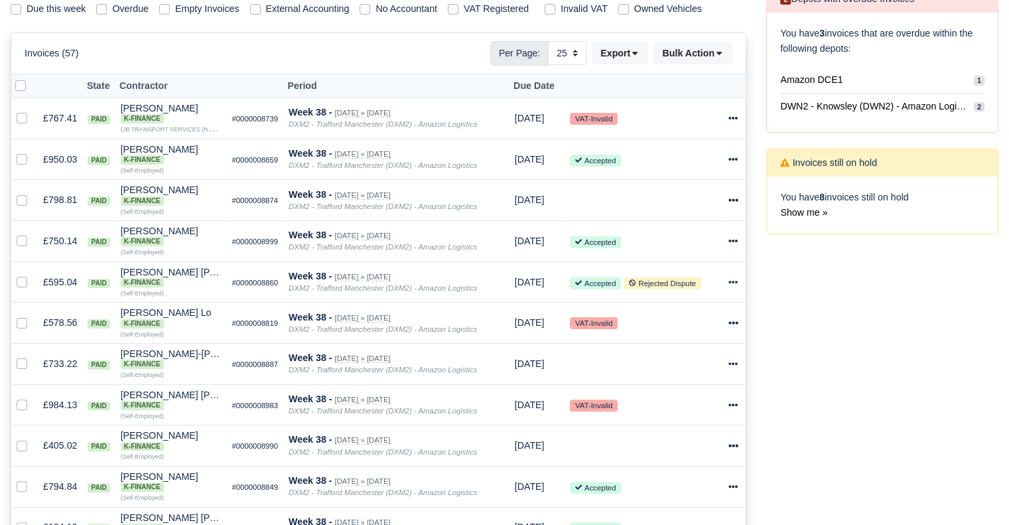
scroll to position [230, 0]
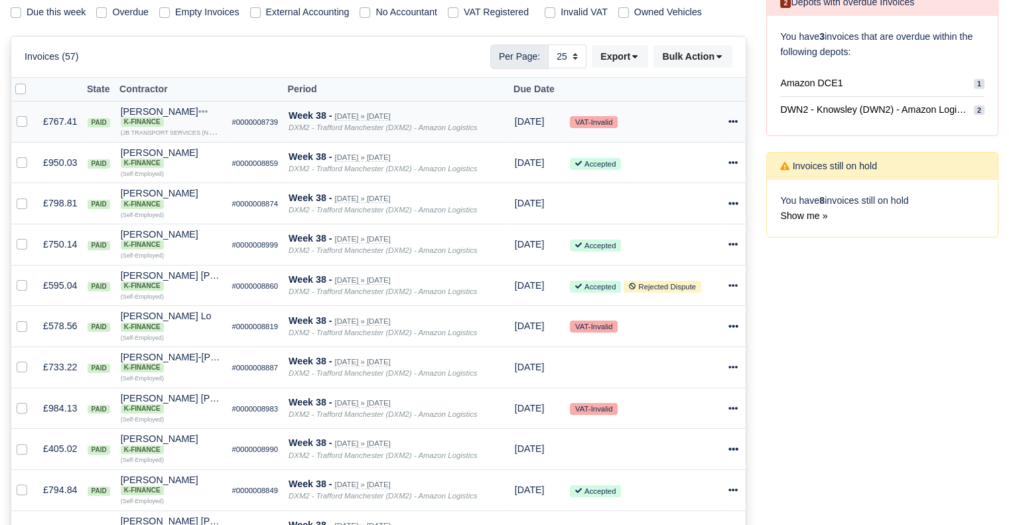
click at [735, 119] on icon at bounding box center [732, 121] width 9 height 9
click at [671, 243] on link "Print" at bounding box center [681, 246] width 118 height 21
click at [733, 161] on icon at bounding box center [732, 162] width 9 height 9
click at [669, 282] on link "Print" at bounding box center [681, 287] width 118 height 21
click at [732, 201] on icon at bounding box center [732, 202] width 9 height 9
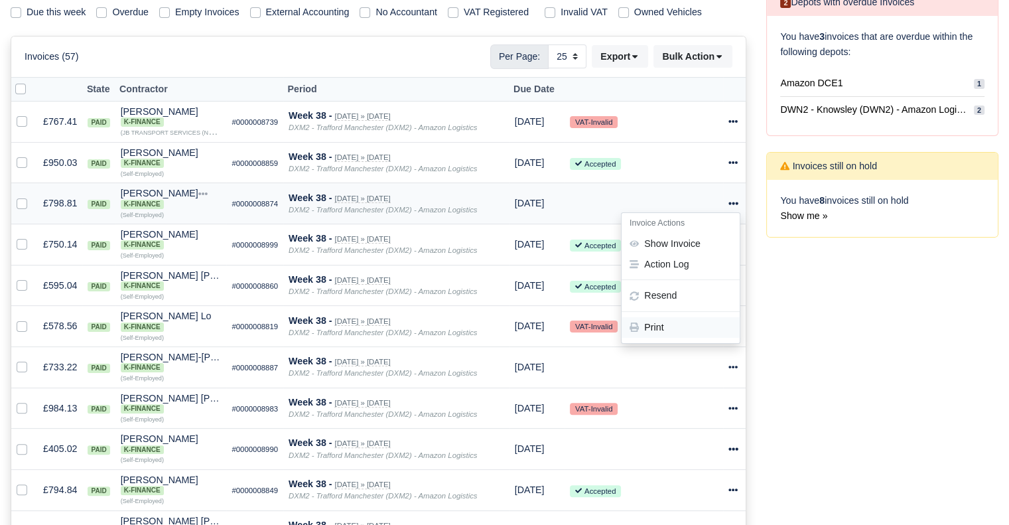
click at [675, 321] on link "Print" at bounding box center [681, 328] width 118 height 21
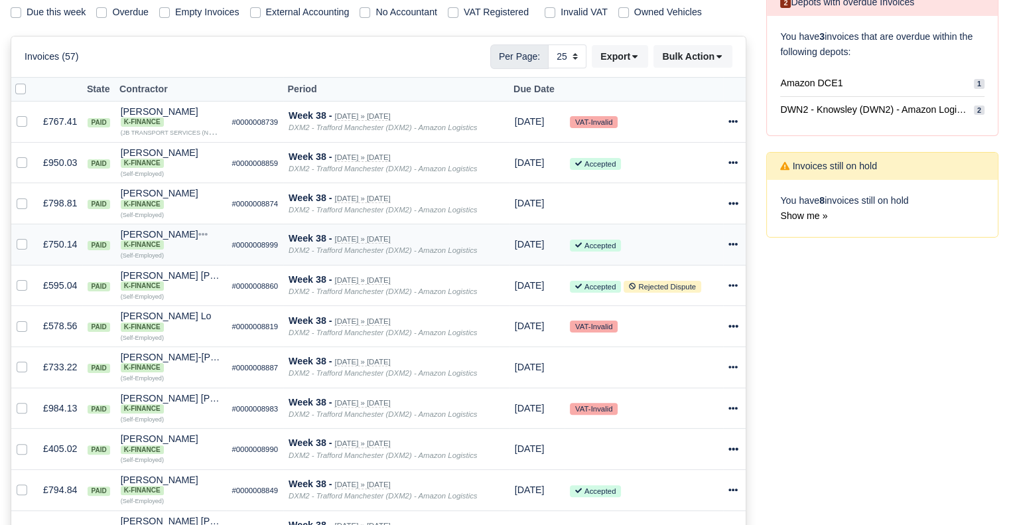
click at [735, 243] on icon at bounding box center [732, 244] width 9 height 9
click at [672, 364] on link "Print" at bounding box center [681, 368] width 118 height 21
click at [732, 286] on icon at bounding box center [733, 285] width 9 height 3
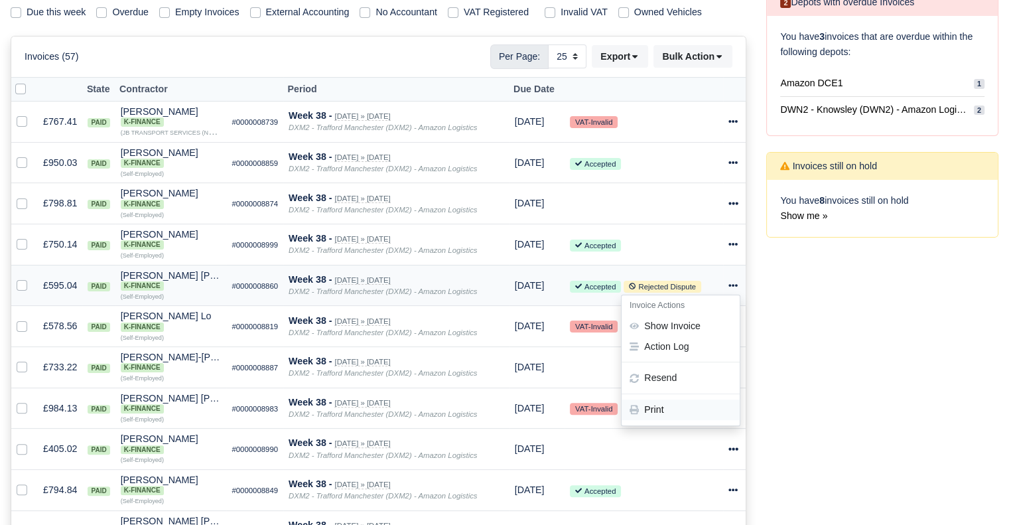
click at [687, 416] on link "Print" at bounding box center [681, 409] width 118 height 21
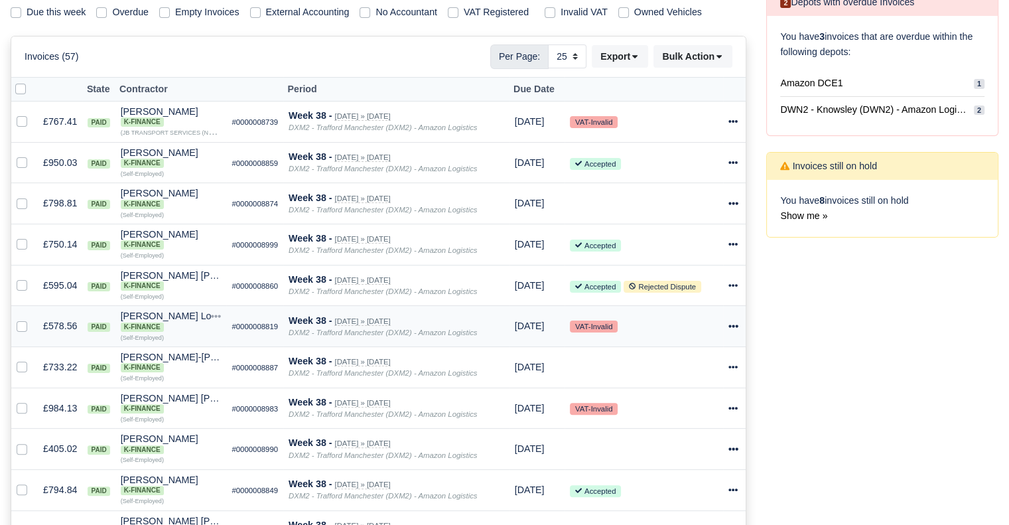
click at [732, 326] on icon at bounding box center [732, 325] width 9 height 9
click at [685, 446] on link "Print" at bounding box center [681, 450] width 118 height 21
click at [739, 368] on div at bounding box center [734, 367] width 12 height 15
click at [670, 498] on link "Print" at bounding box center [681, 491] width 118 height 21
click at [732, 409] on icon at bounding box center [733, 408] width 9 height 3
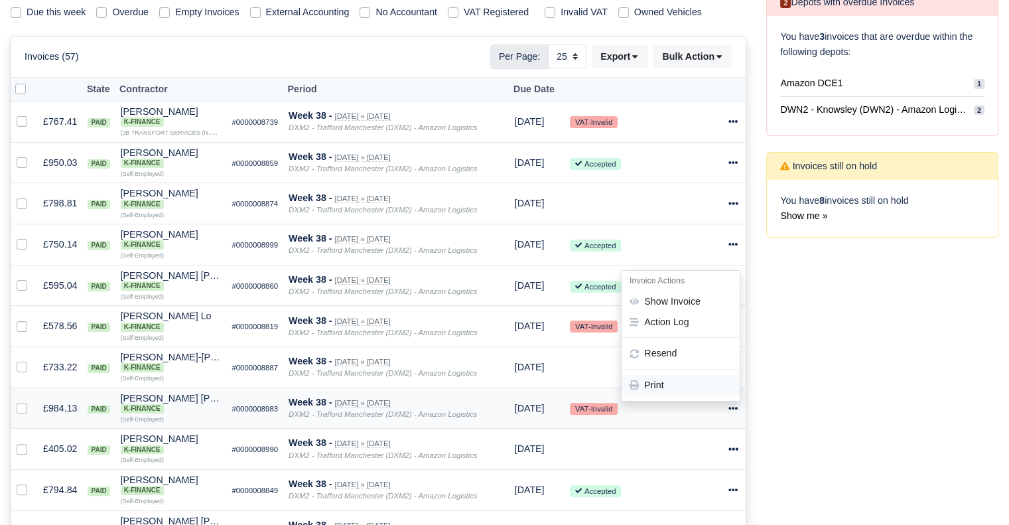
click at [704, 389] on link "Print" at bounding box center [681, 385] width 118 height 21
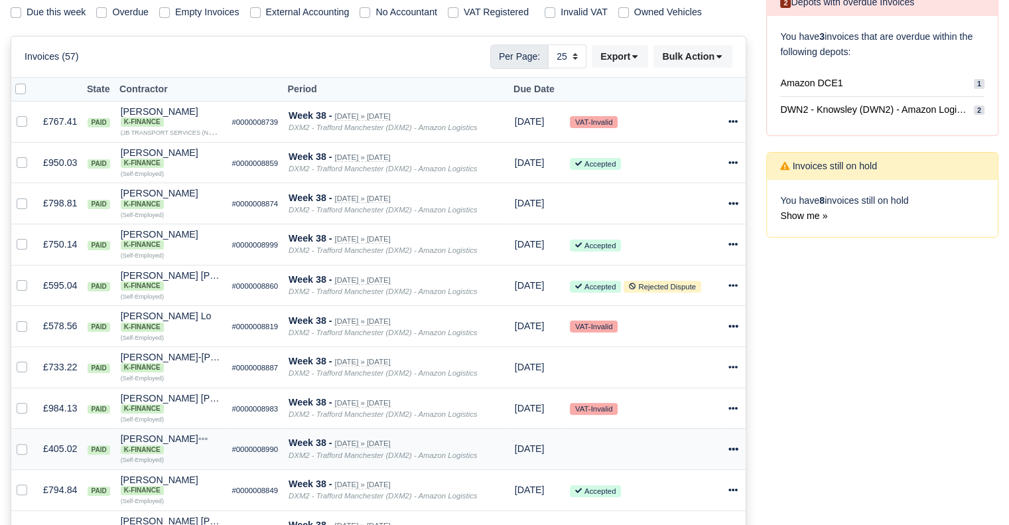
click at [735, 453] on icon at bounding box center [732, 448] width 9 height 9
click at [684, 420] on link "Print" at bounding box center [681, 425] width 118 height 21
click at [731, 491] on icon at bounding box center [733, 489] width 9 height 3
click at [709, 473] on link "Print" at bounding box center [681, 466] width 118 height 21
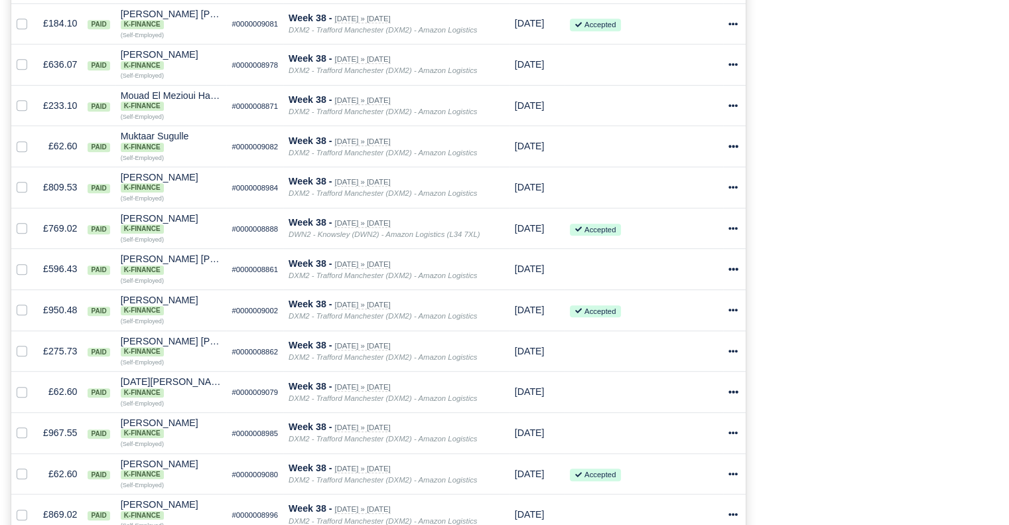
scroll to position [735, 0]
click at [732, 29] on icon at bounding box center [732, 25] width 9 height 9
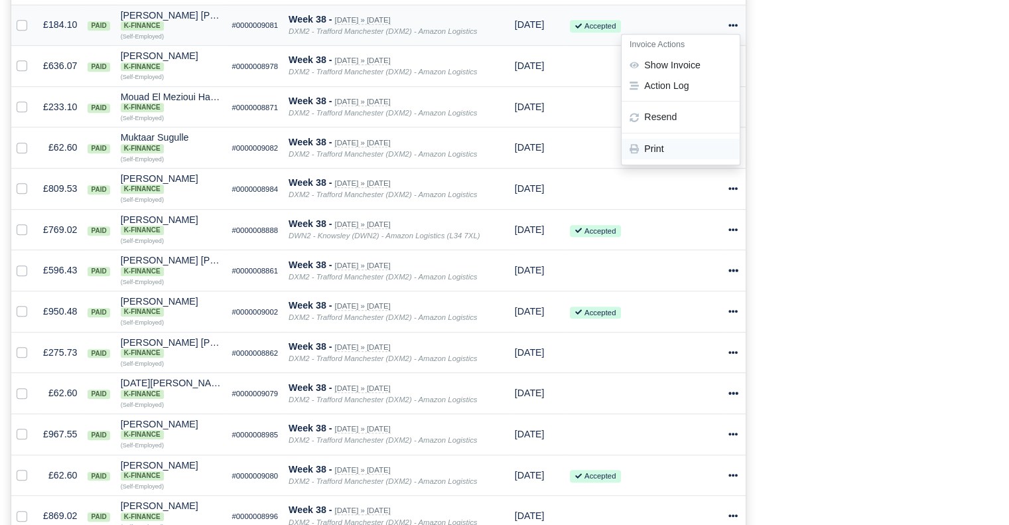
click at [659, 153] on link "Print" at bounding box center [681, 149] width 118 height 21
click at [730, 67] on icon at bounding box center [733, 65] width 9 height 3
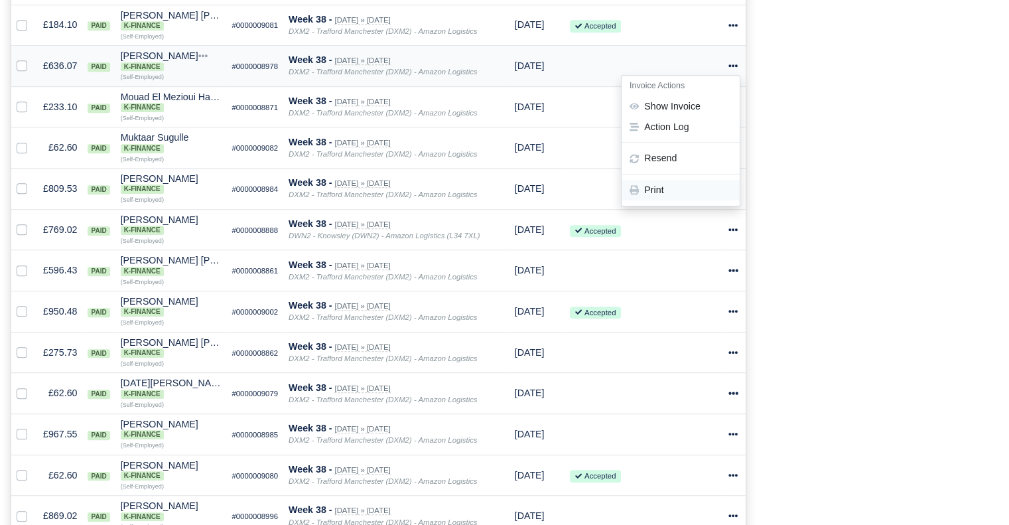
click at [655, 192] on link "Print" at bounding box center [681, 190] width 118 height 21
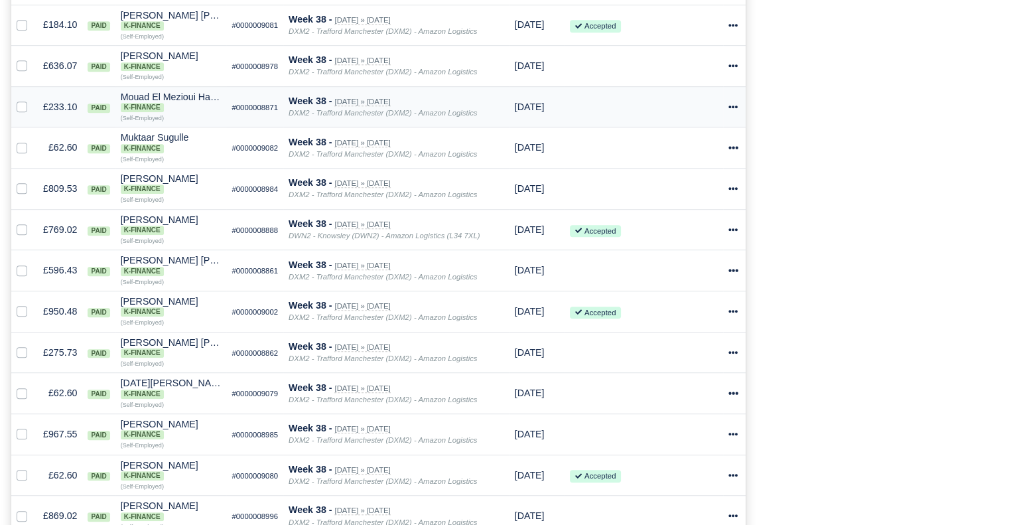
click at [732, 111] on icon at bounding box center [732, 106] width 9 height 9
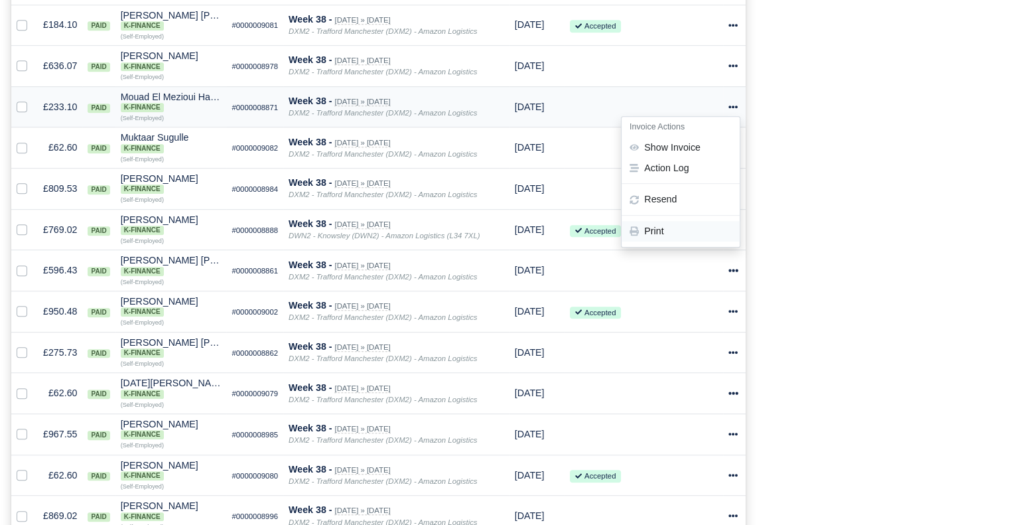
click at [685, 241] on link "Print" at bounding box center [681, 231] width 118 height 21
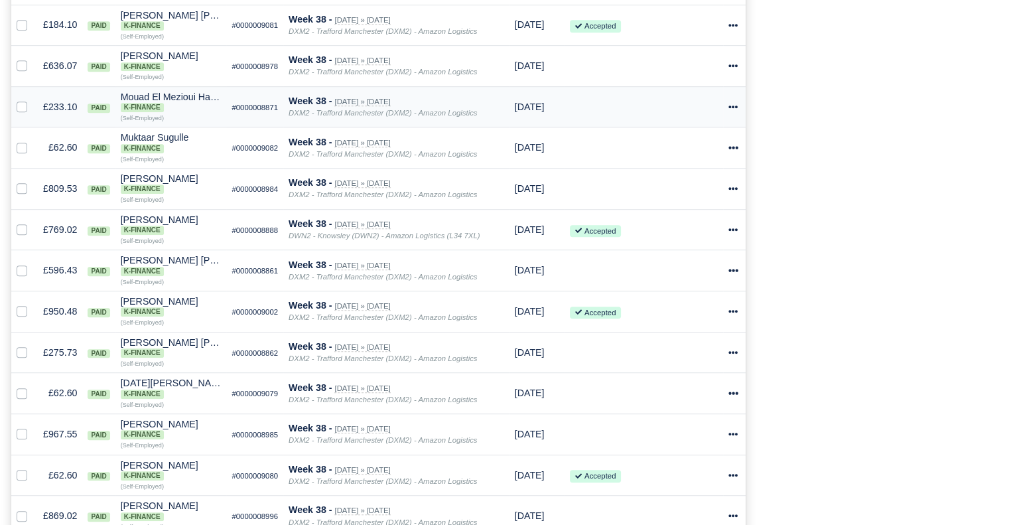
click at [732, 111] on icon at bounding box center [732, 106] width 9 height 9
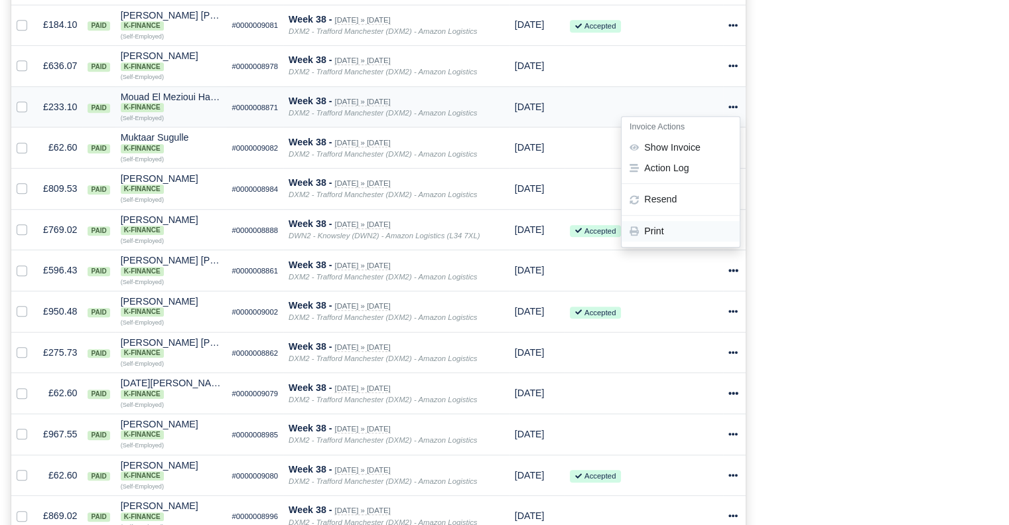
click at [689, 234] on link "Print" at bounding box center [681, 231] width 118 height 21
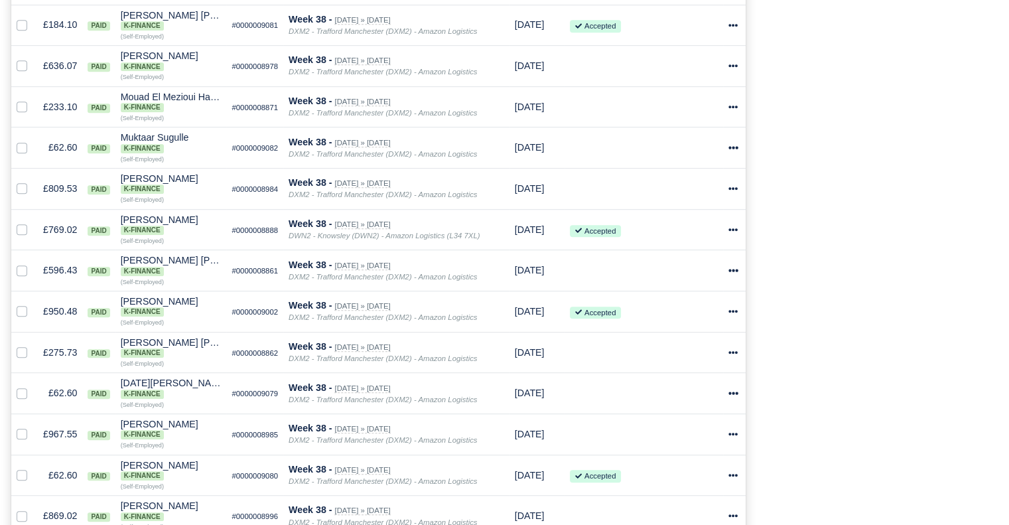
click at [995, 206] on div "Process Invoices 2 Depots with overdue Invoices You have 3 invoices that are ov…" at bounding box center [882, 54] width 252 height 1230
click at [730, 151] on icon at bounding box center [732, 147] width 9 height 9
click at [689, 273] on link "Print" at bounding box center [681, 272] width 118 height 21
click at [734, 190] on icon at bounding box center [733, 188] width 9 height 3
click at [681, 323] on link "Print" at bounding box center [681, 313] width 118 height 21
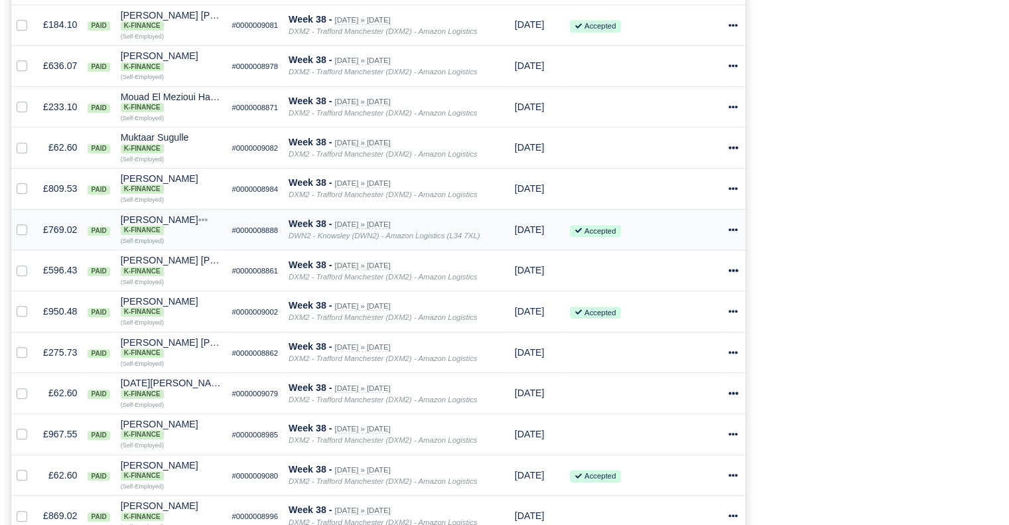
click at [729, 234] on icon at bounding box center [732, 229] width 9 height 9
click at [669, 354] on link "Print" at bounding box center [681, 354] width 118 height 21
click at [736, 272] on icon at bounding box center [733, 270] width 9 height 3
click at [668, 405] on link "Print" at bounding box center [681, 395] width 118 height 21
click at [736, 316] on icon at bounding box center [732, 311] width 9 height 9
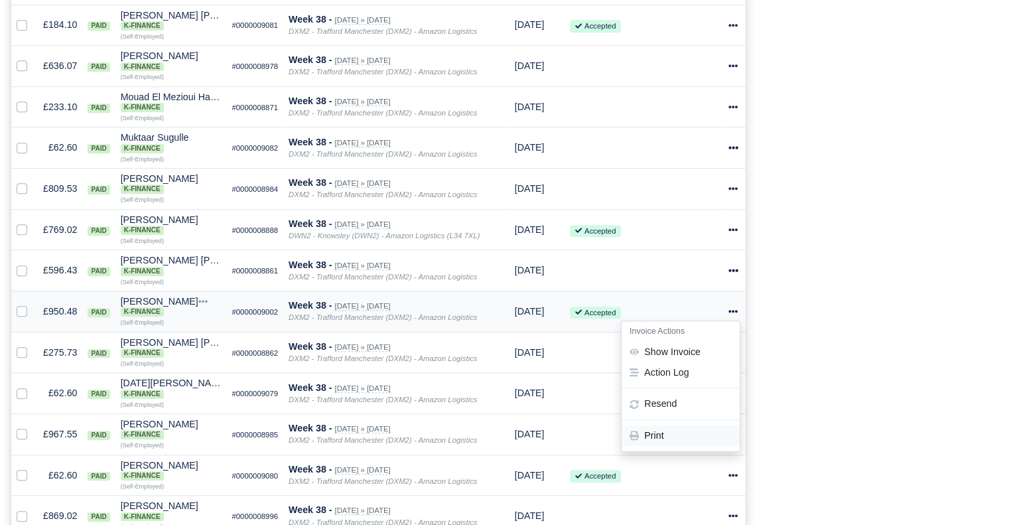
click at [671, 441] on link "Print" at bounding box center [681, 435] width 118 height 21
click at [733, 357] on icon at bounding box center [732, 352] width 9 height 9
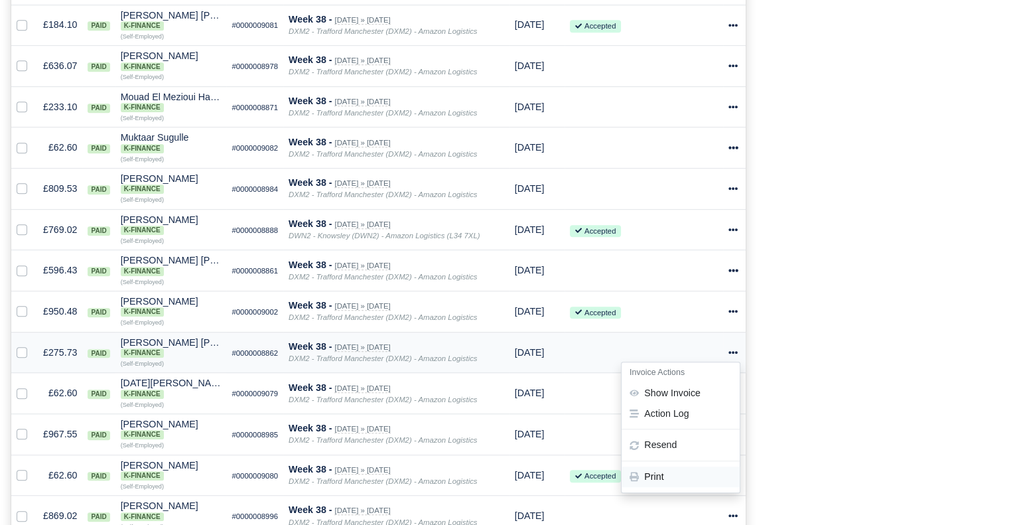
click at [695, 484] on link "Print" at bounding box center [681, 476] width 118 height 21
click at [730, 397] on icon at bounding box center [732, 392] width 9 height 9
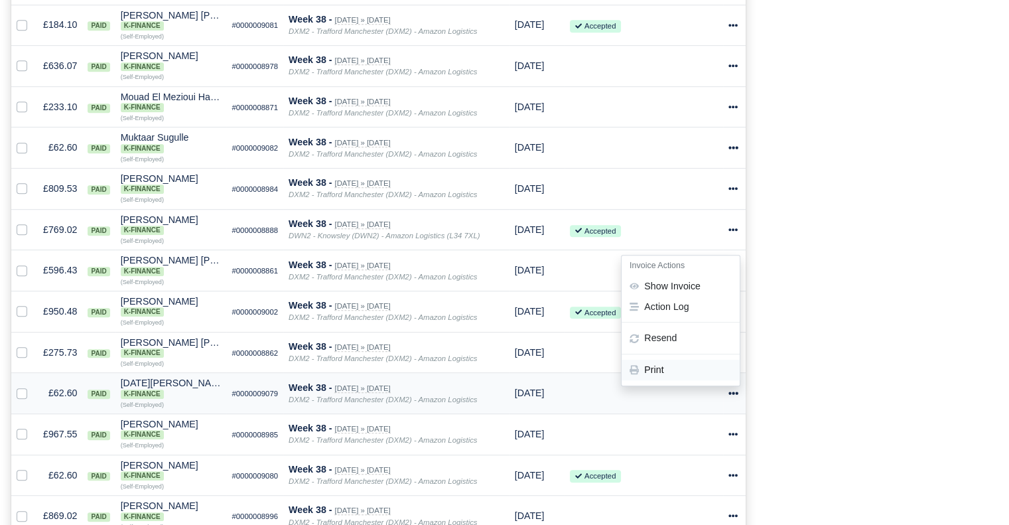
click at [699, 376] on link "Print" at bounding box center [681, 370] width 118 height 21
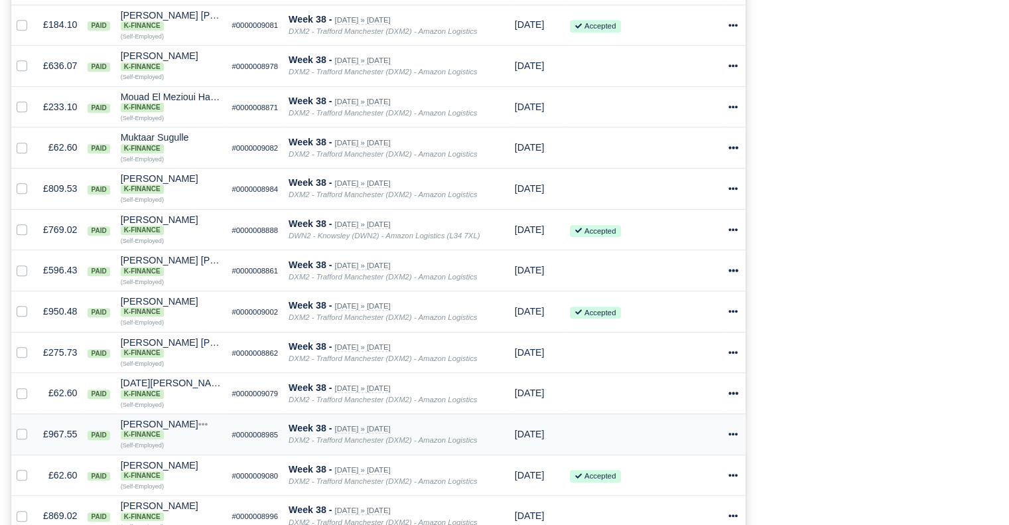
click at [732, 439] on icon at bounding box center [732, 433] width 9 height 9
click at [706, 421] on link "Print" at bounding box center [681, 411] width 118 height 21
click at [738, 442] on div at bounding box center [734, 434] width 12 height 15
click at [712, 421] on link "Print" at bounding box center [681, 411] width 118 height 21
click at [734, 480] on icon at bounding box center [732, 474] width 9 height 9
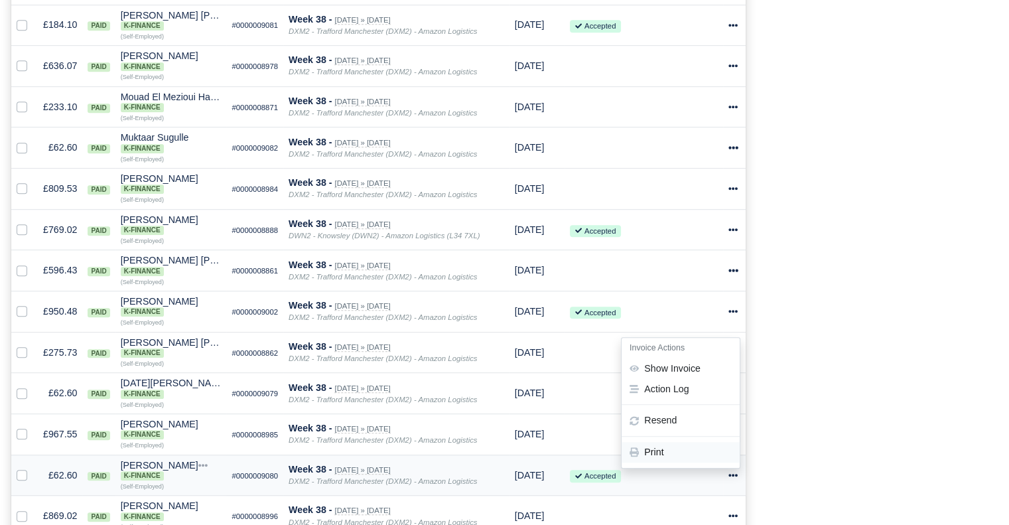
click at [693, 458] on link "Print" at bounding box center [681, 452] width 118 height 21
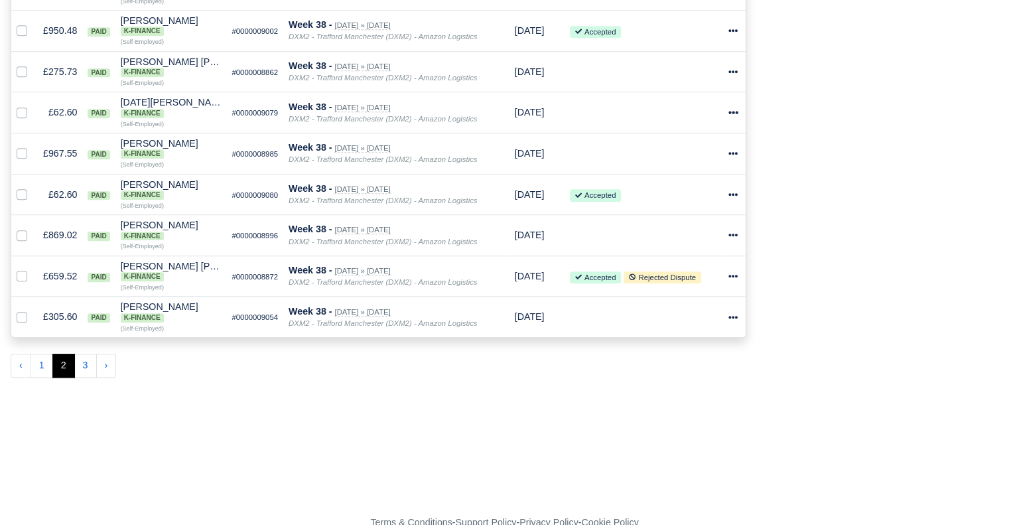
scroll to position [1019, 0]
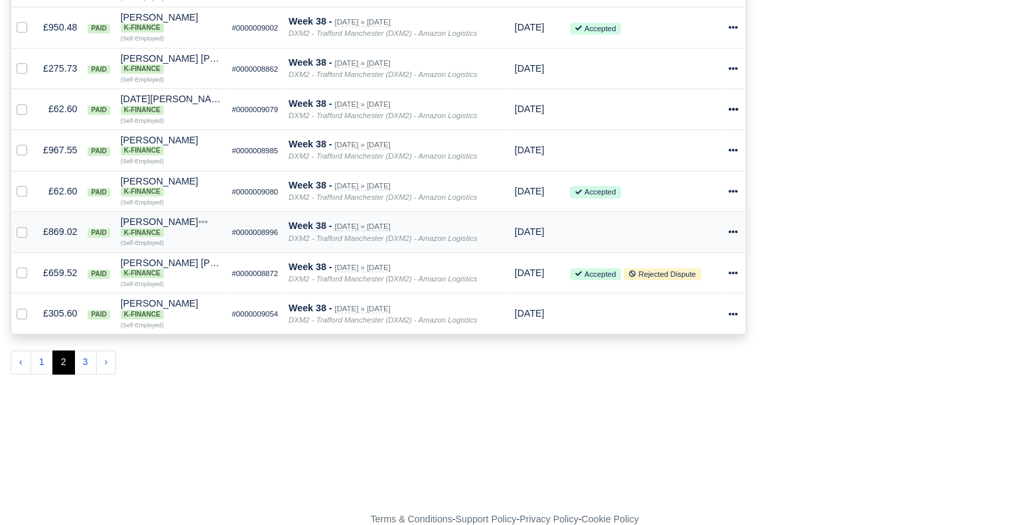
click at [734, 233] on icon at bounding box center [733, 231] width 9 height 3
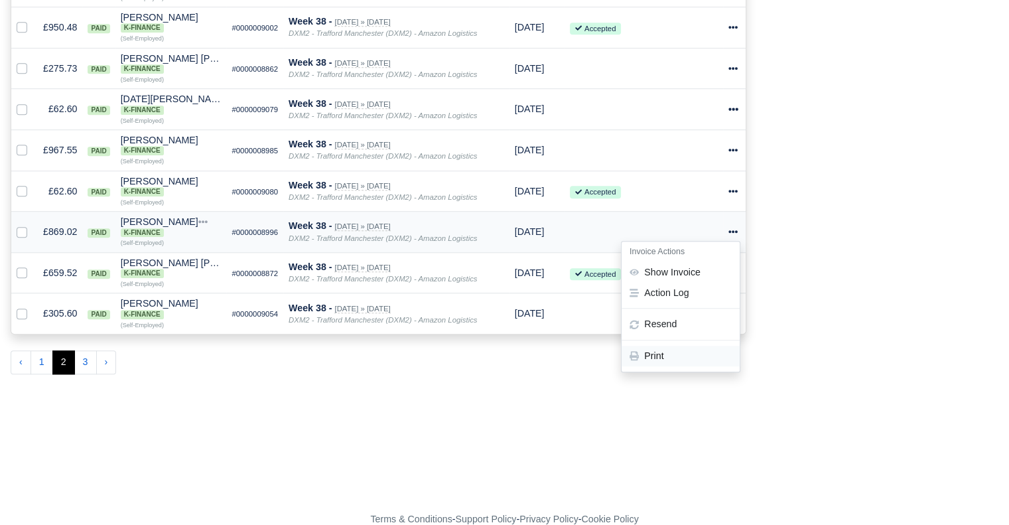
click at [697, 366] on link "Print" at bounding box center [681, 356] width 118 height 21
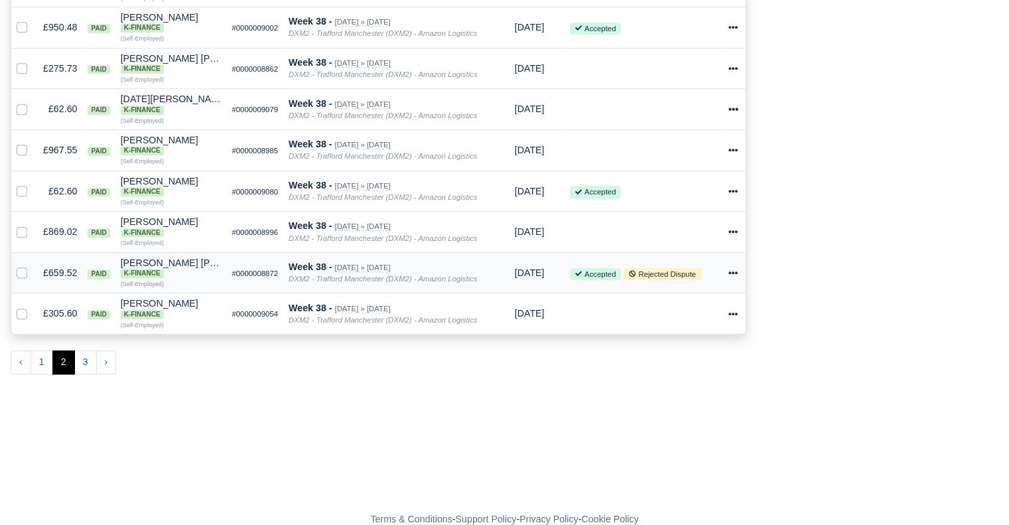
click at [735, 277] on icon at bounding box center [732, 272] width 9 height 9
click at [692, 407] on link "Print" at bounding box center [681, 397] width 118 height 21
click at [734, 318] on icon at bounding box center [732, 313] width 9 height 9
click at [709, 448] on link "Print" at bounding box center [681, 438] width 118 height 21
click at [90, 374] on button "3" at bounding box center [85, 362] width 23 height 24
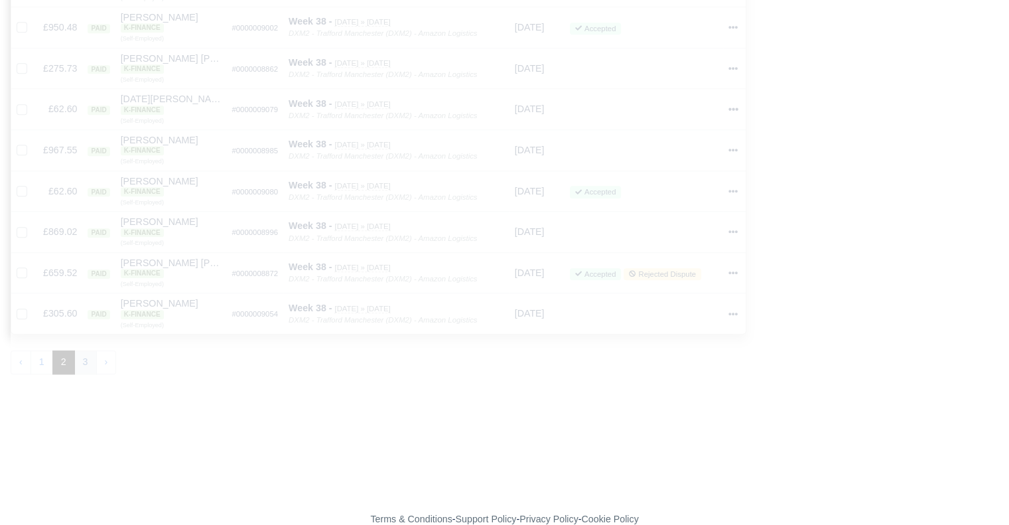
scroll to position [309, 0]
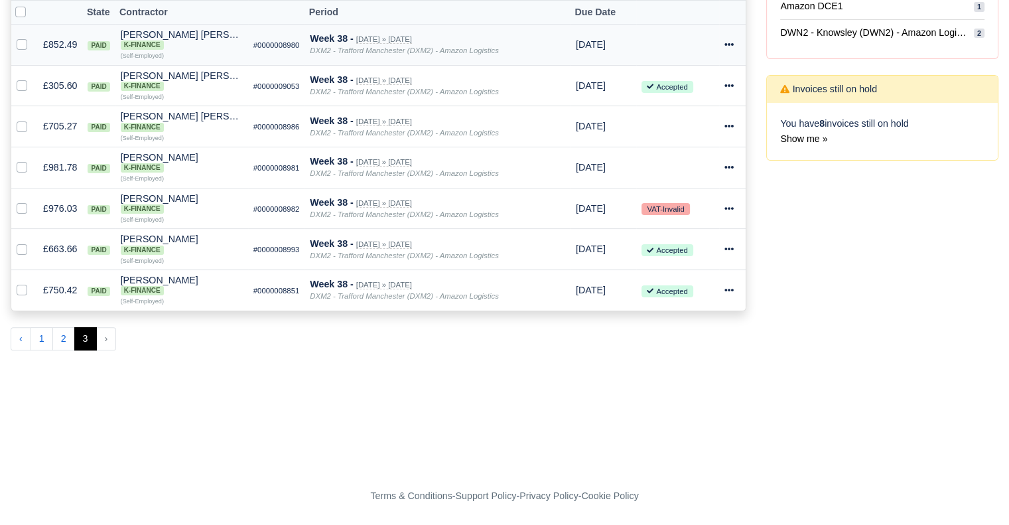
click at [727, 42] on icon at bounding box center [728, 44] width 9 height 9
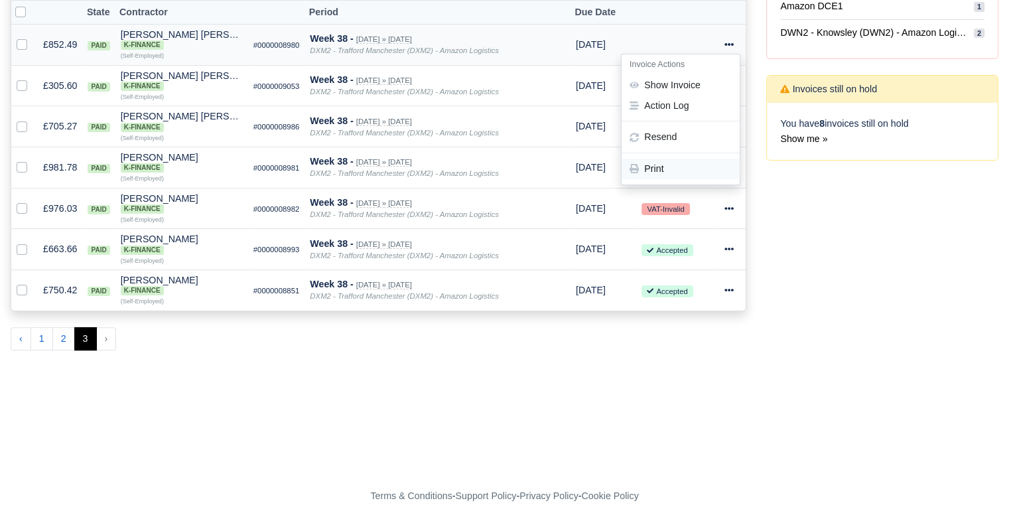
click at [676, 165] on link "Print" at bounding box center [681, 169] width 118 height 21
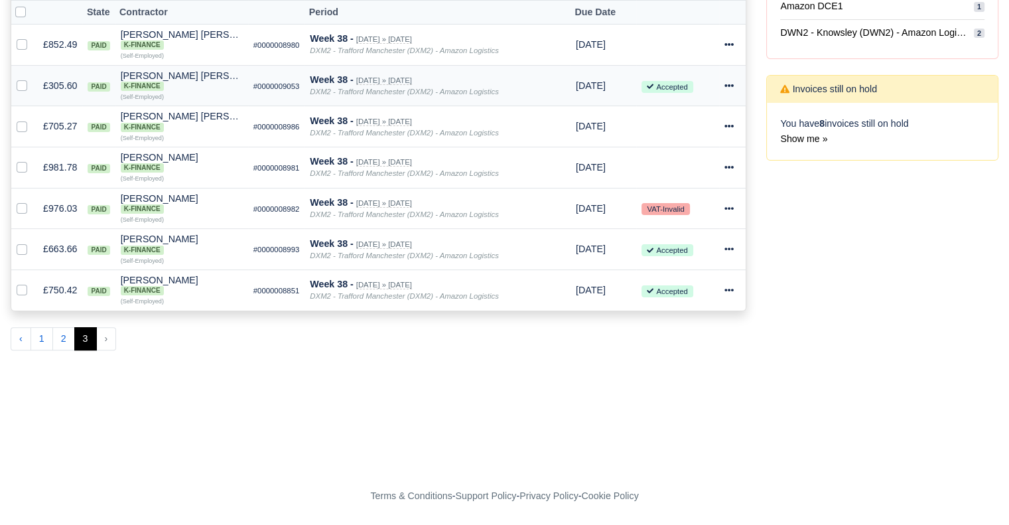
click at [727, 82] on icon at bounding box center [728, 85] width 9 height 9
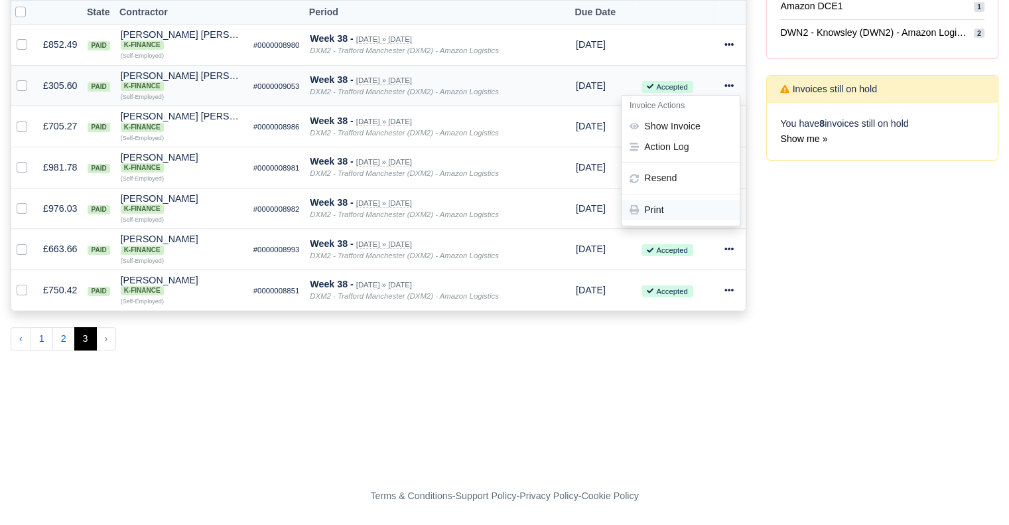
click at [669, 202] on link "Print" at bounding box center [681, 210] width 118 height 21
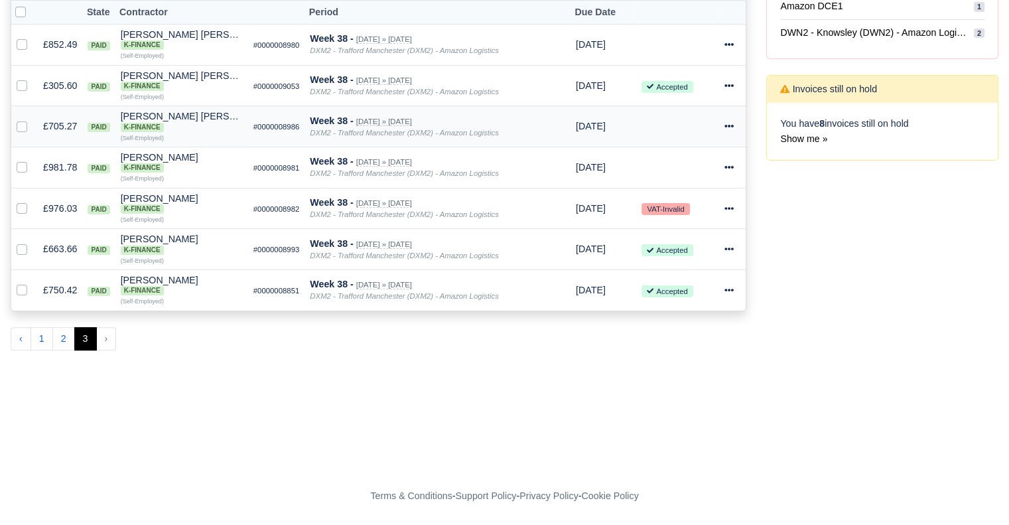
click at [722, 125] on td "Invoice Actions Show Invoice Action Log [GEOGRAPHIC_DATA]" at bounding box center [732, 126] width 27 height 41
click at [728, 125] on icon at bounding box center [728, 126] width 9 height 3
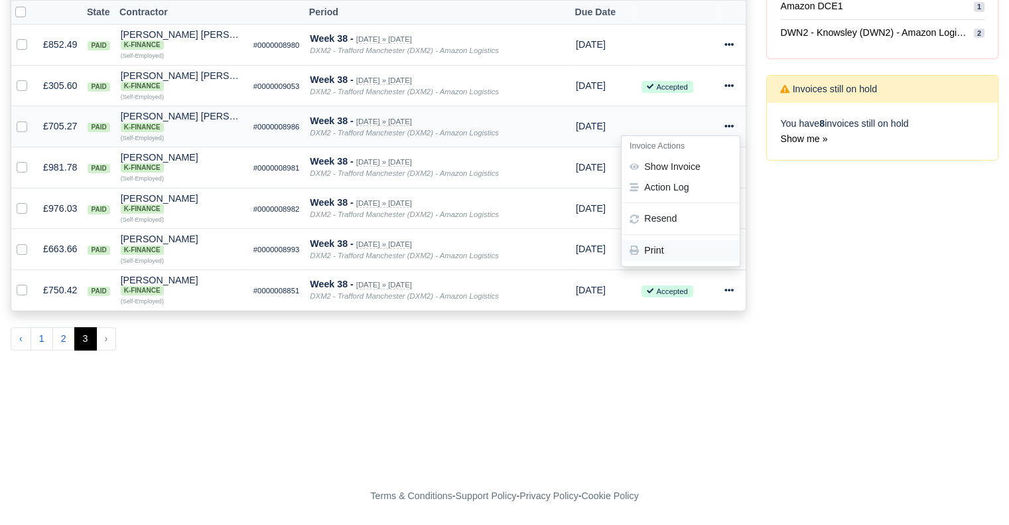
click at [681, 246] on link "Print" at bounding box center [681, 251] width 118 height 21
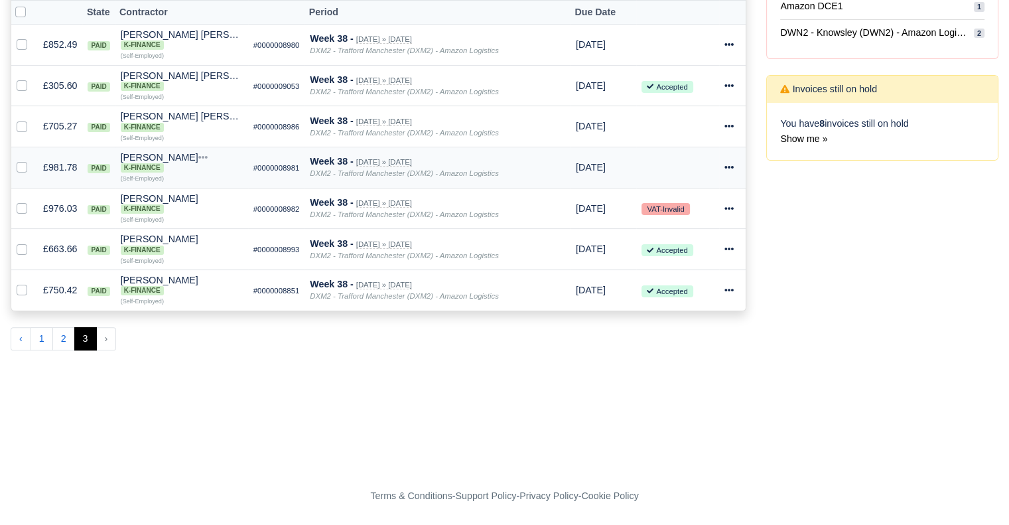
click at [727, 164] on icon at bounding box center [728, 167] width 9 height 9
click at [695, 288] on link "Print" at bounding box center [681, 291] width 118 height 21
click at [731, 206] on icon at bounding box center [728, 208] width 9 height 9
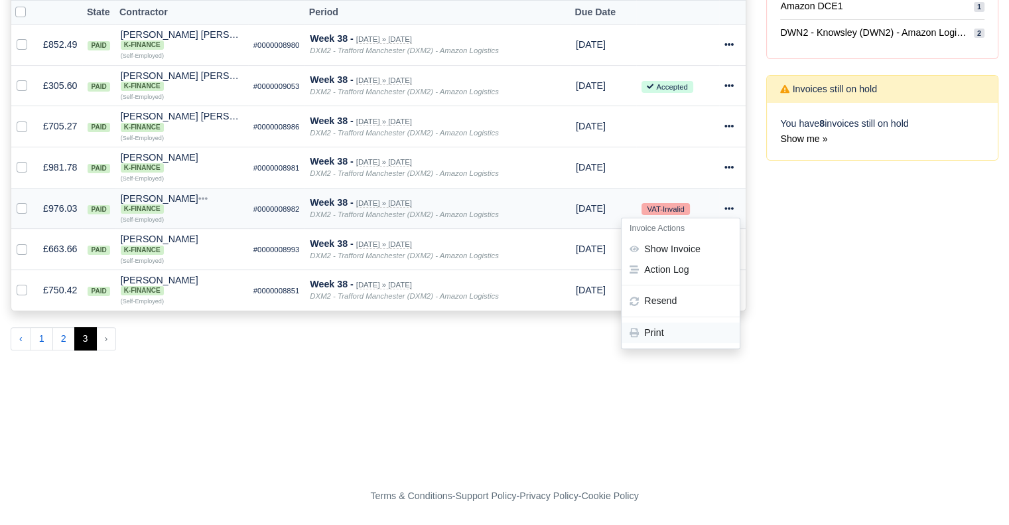
click at [693, 328] on link "Print" at bounding box center [681, 332] width 118 height 21
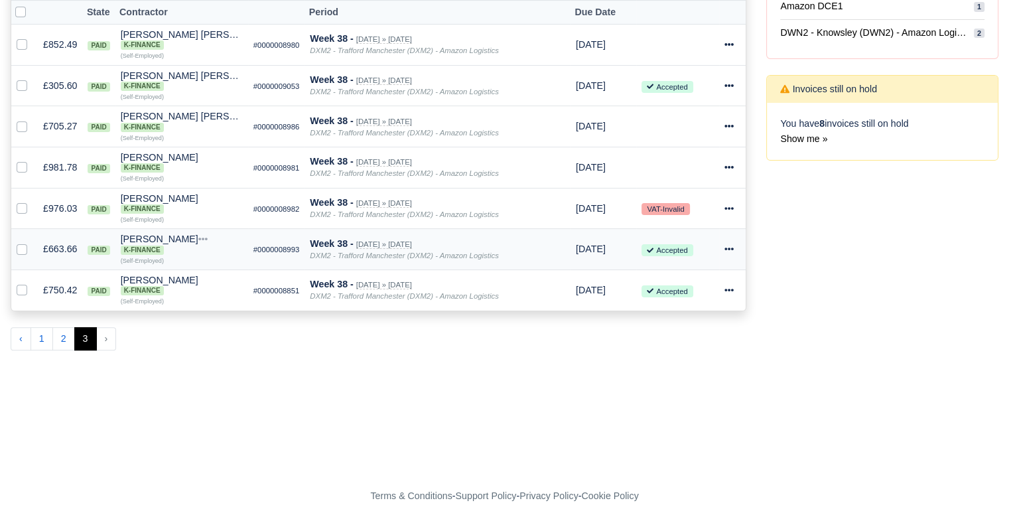
click at [730, 247] on icon at bounding box center [728, 248] width 9 height 9
click at [701, 374] on link "Print" at bounding box center [681, 373] width 118 height 21
click at [730, 291] on icon at bounding box center [728, 290] width 9 height 3
click at [680, 413] on link "Print" at bounding box center [681, 414] width 118 height 21
